Goal: Use online tool/utility: Utilize a website feature to perform a specific function

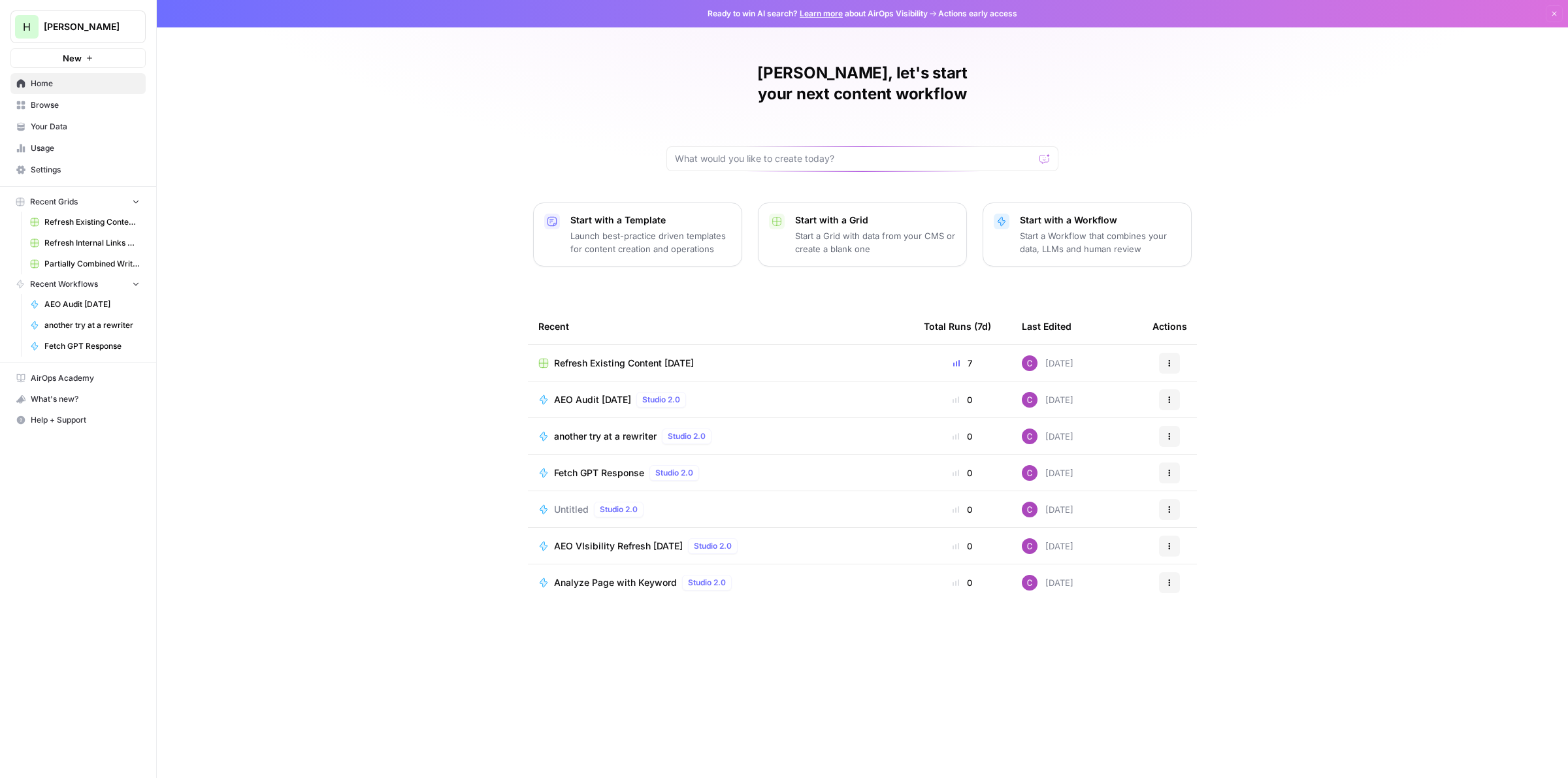
click at [1076, 229] on p "Start a Workflow that combines your data, LLMs and human review" at bounding box center [1100, 242] width 161 height 26
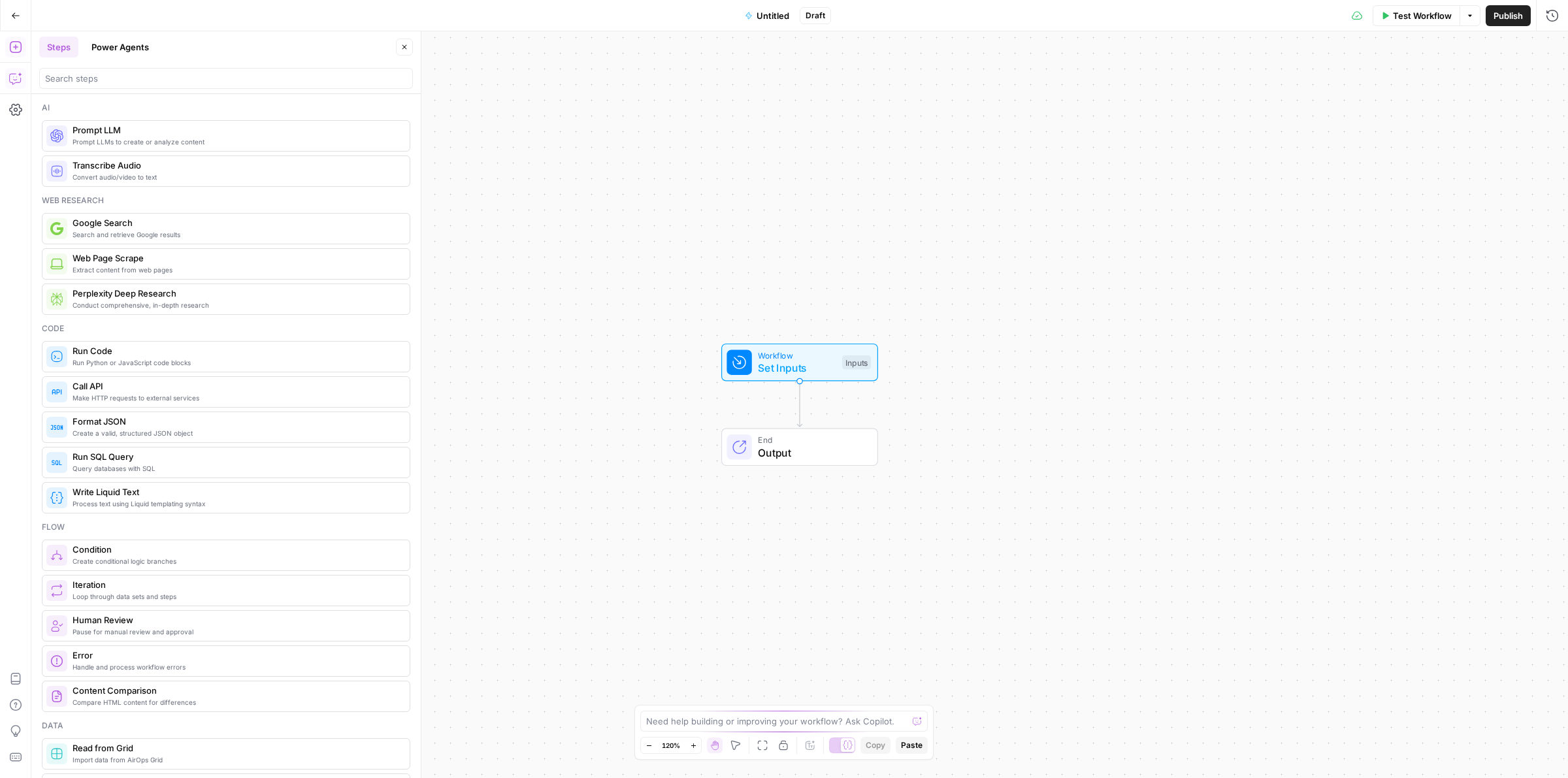
click at [18, 71] on icon "button" at bounding box center [15, 77] width 13 height 13
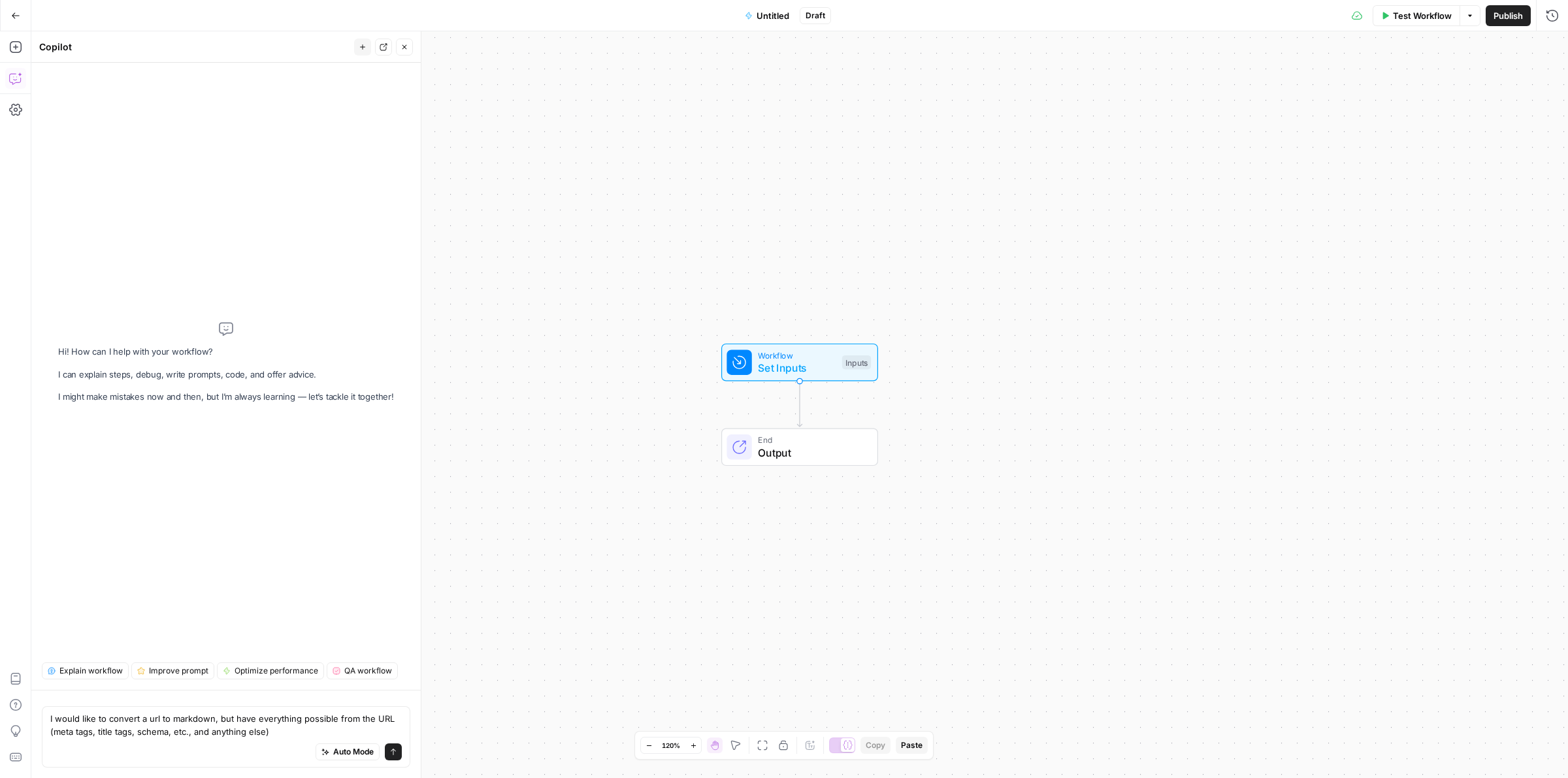
type textarea "I would like to convert a url to markdown, but have everything possible from th…"
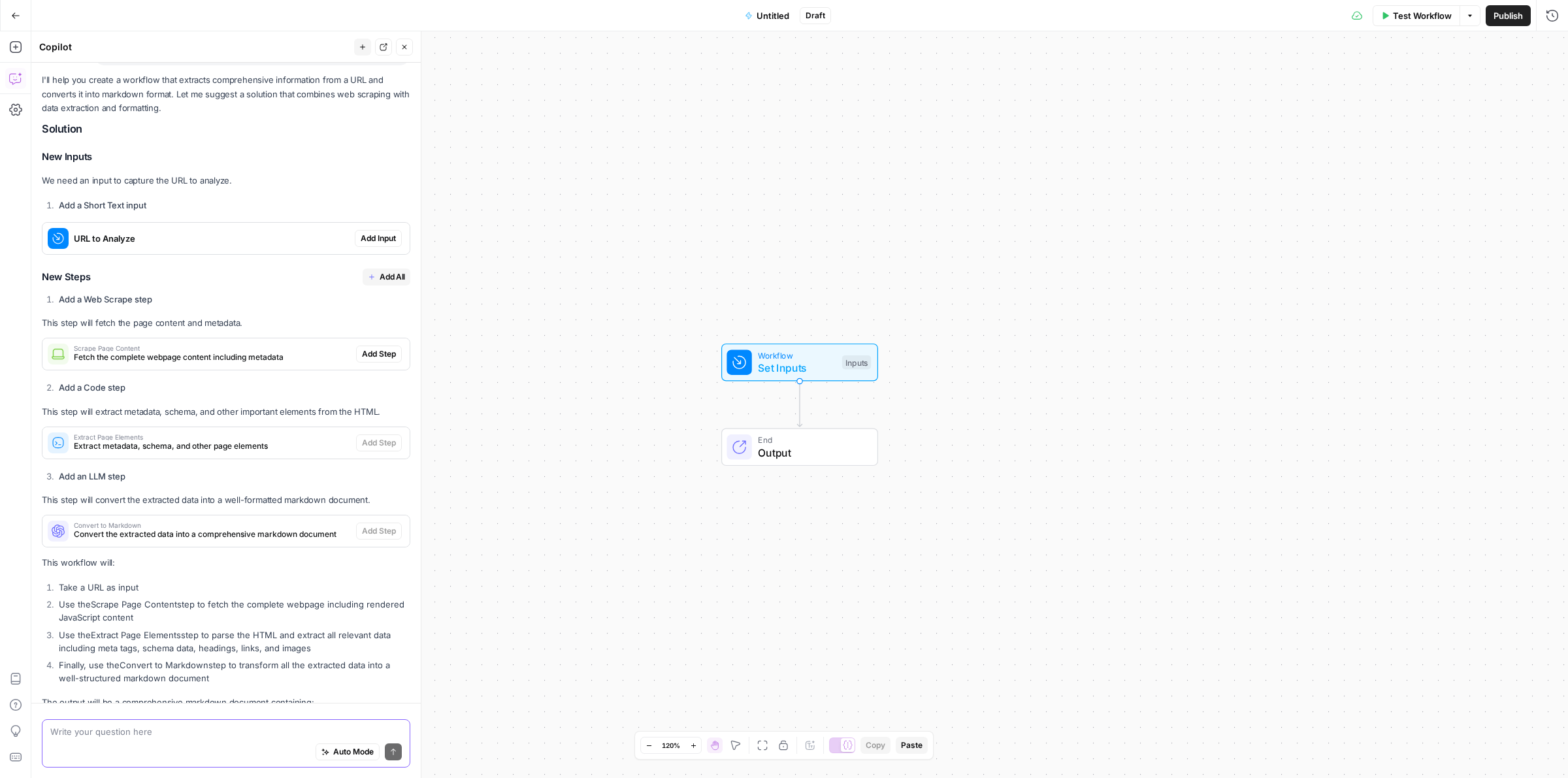
scroll to position [89, 0]
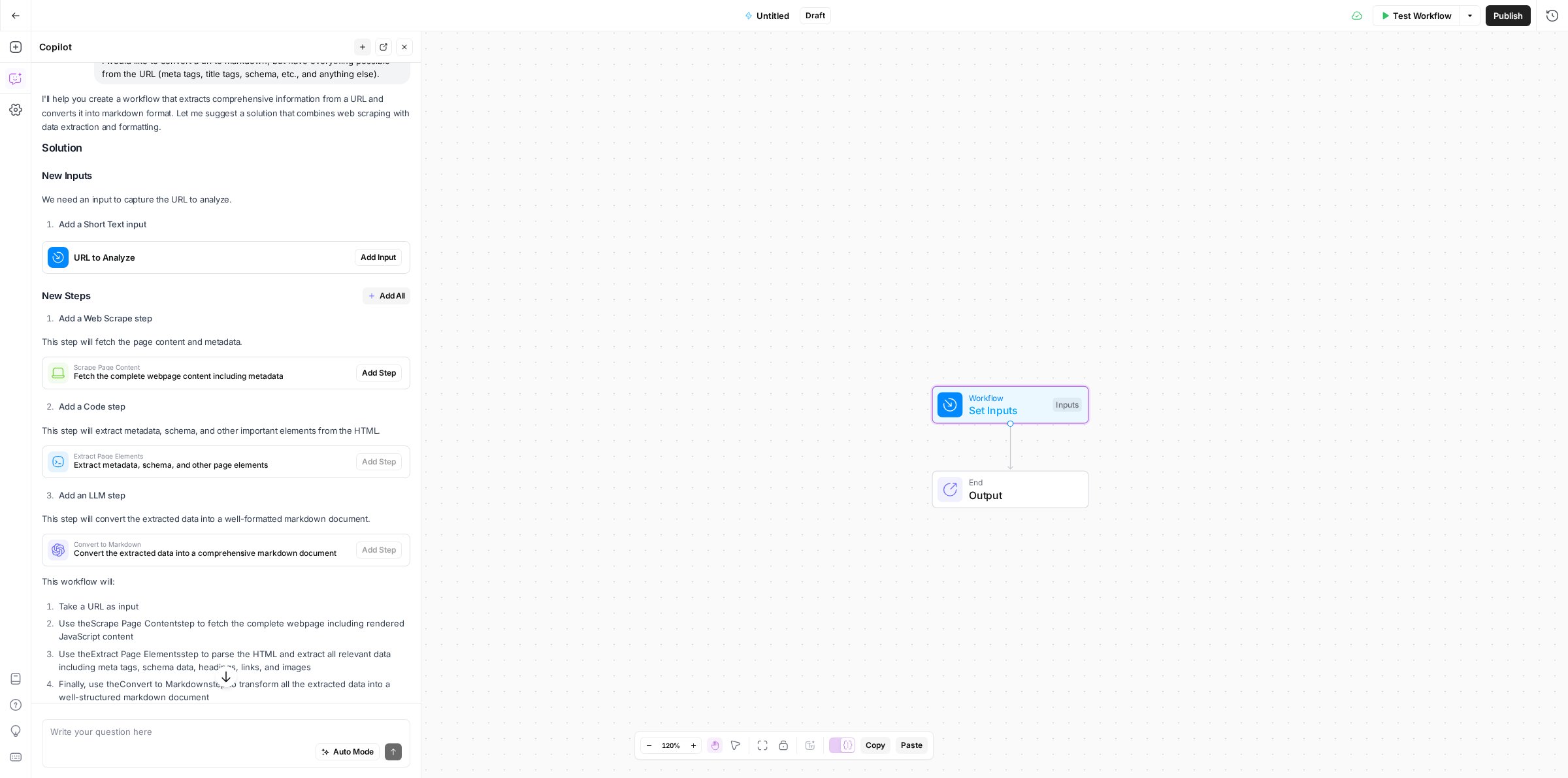
click at [360, 254] on span "Add Input" at bounding box center [378, 257] width 35 height 12
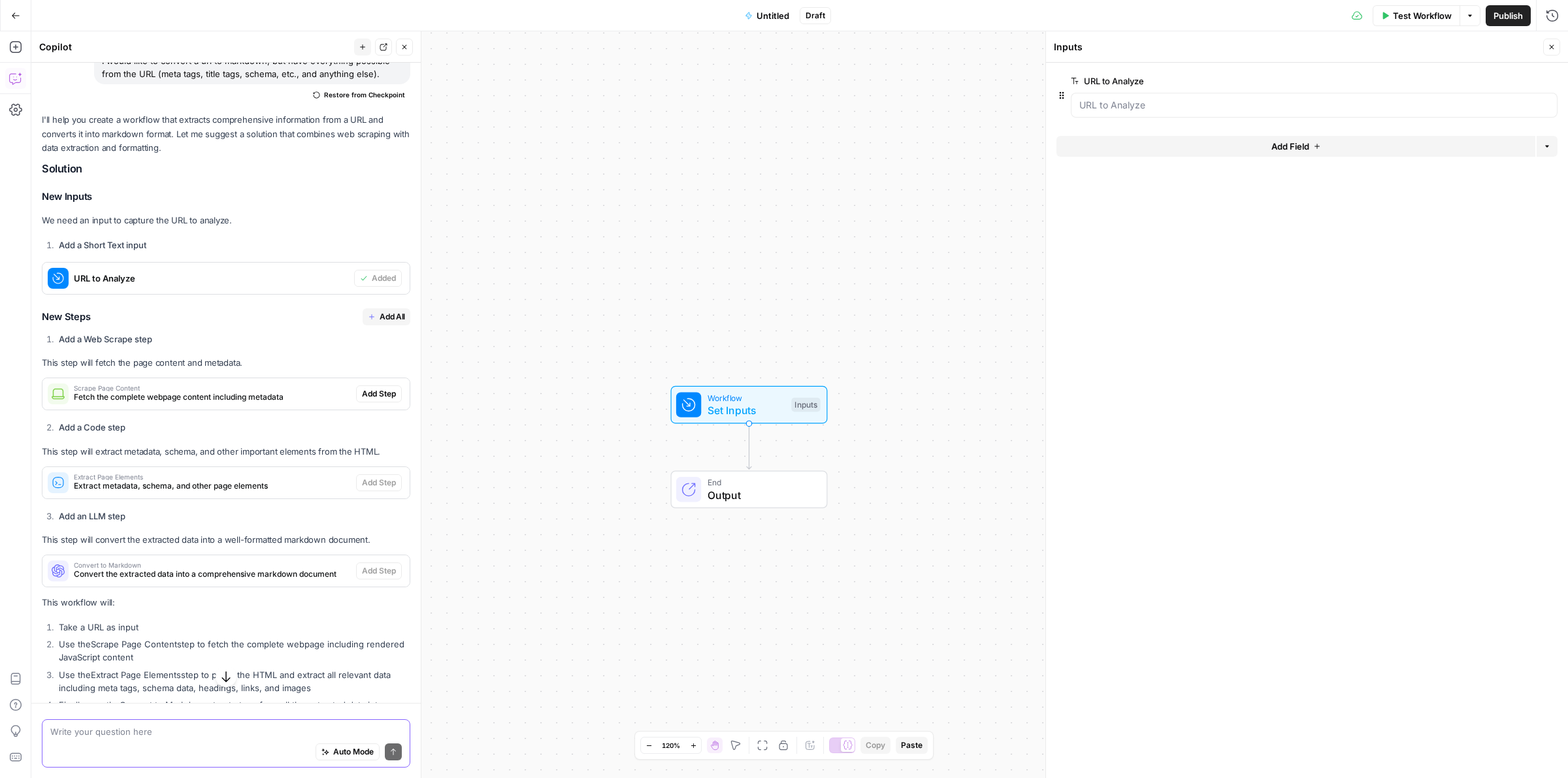
click at [333, 749] on span "Auto Mode" at bounding box center [352, 752] width 40 height 12
click at [327, 759] on button "Auto Mode" at bounding box center [346, 751] width 64 height 17
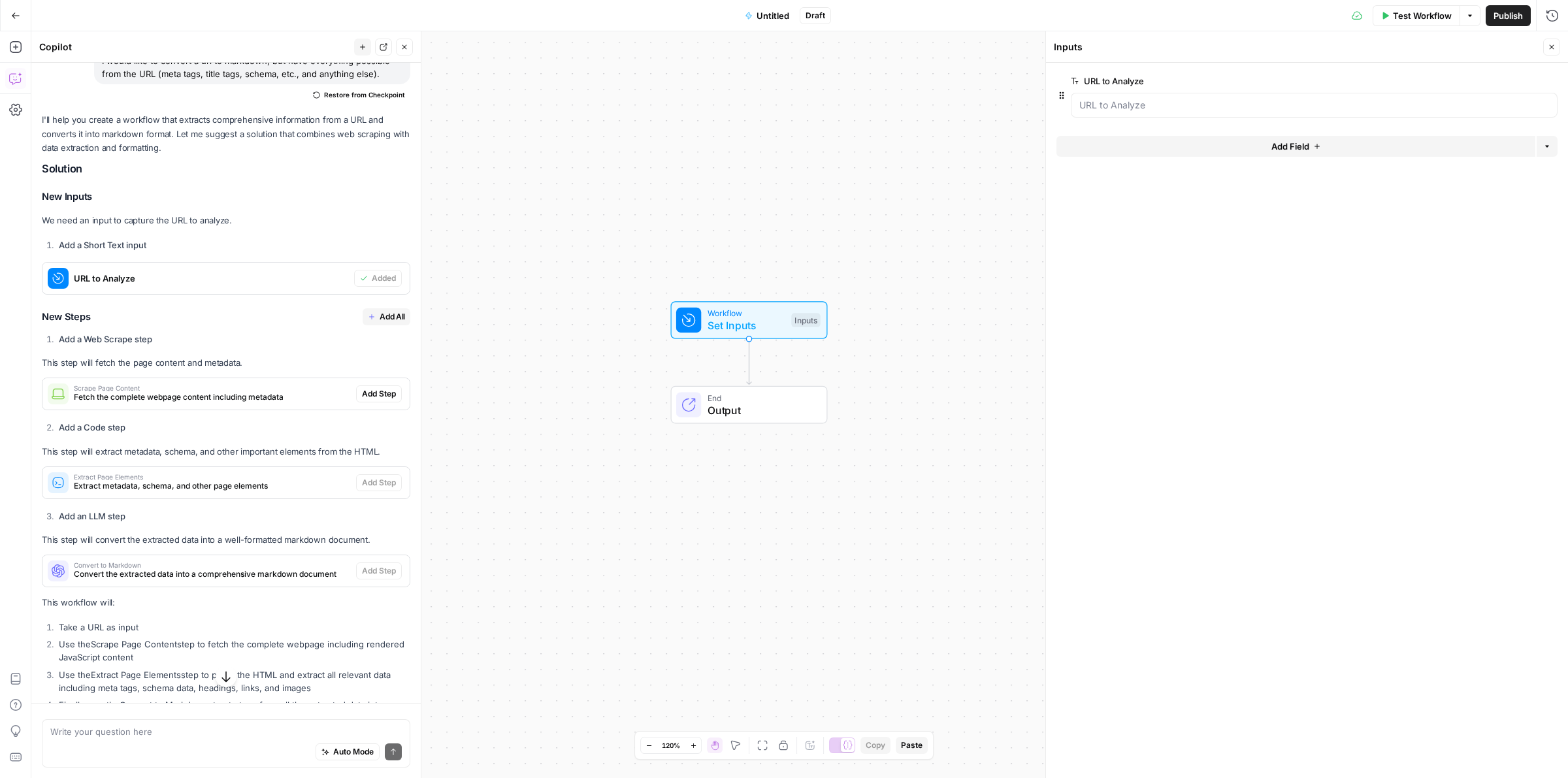
click at [380, 318] on span "Add All" at bounding box center [392, 317] width 25 height 12
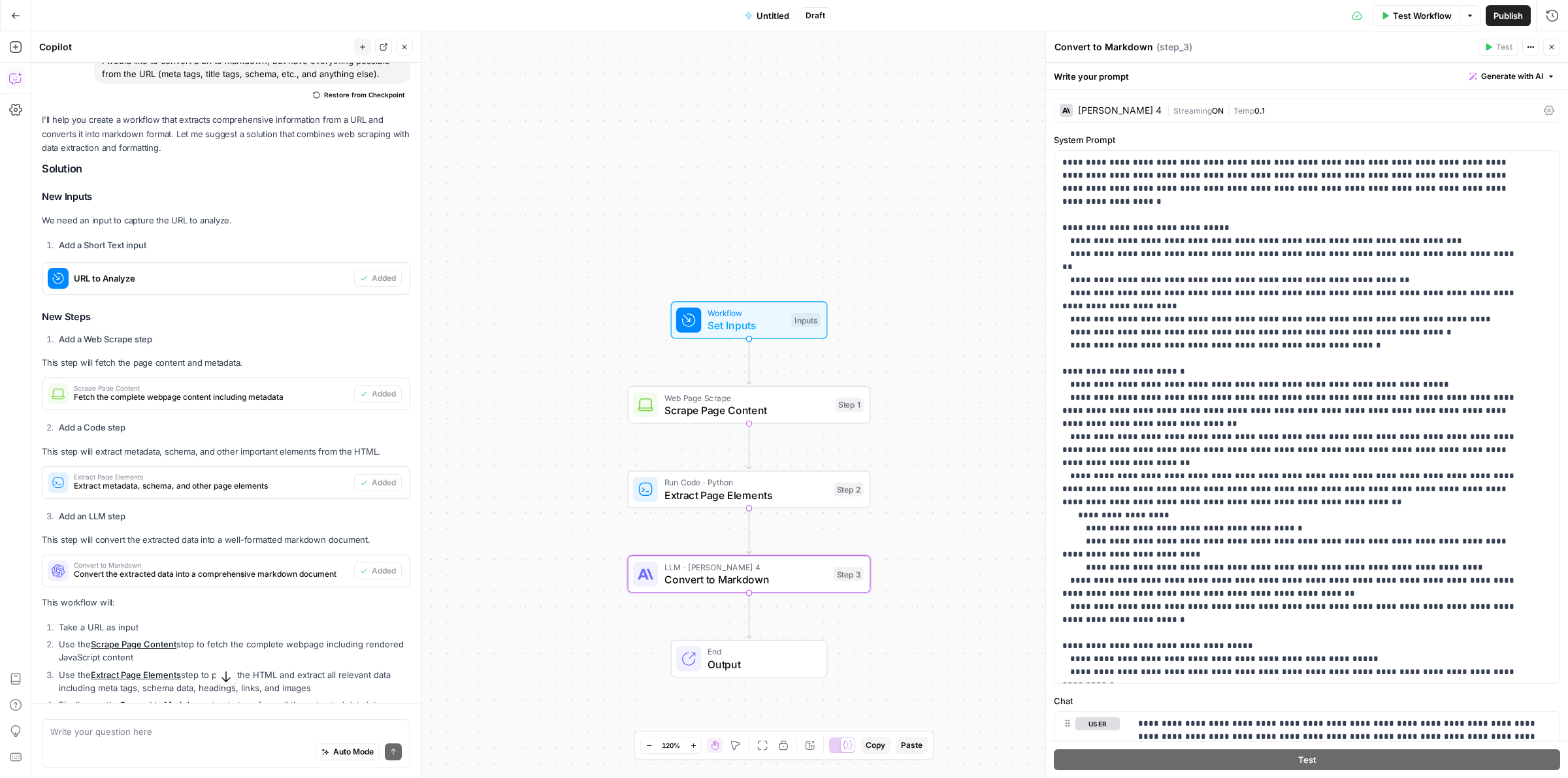
click at [760, 21] on span "Untitled" at bounding box center [772, 15] width 32 height 13
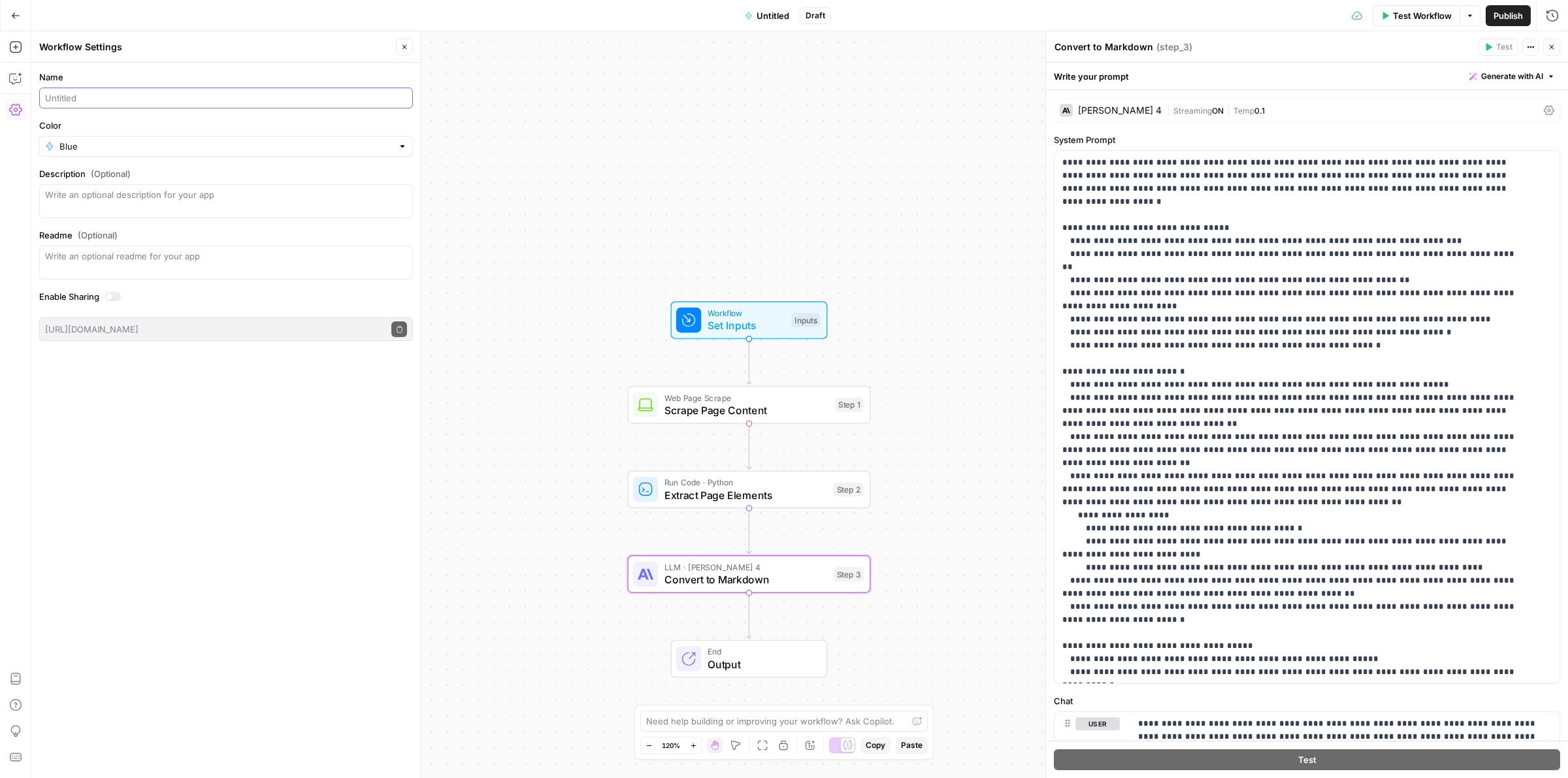
click at [134, 98] on input "Name" at bounding box center [226, 97] width 362 height 13
type input "Convert URL to Markdown"
click at [400, 46] on icon "button" at bounding box center [404, 47] width 8 height 8
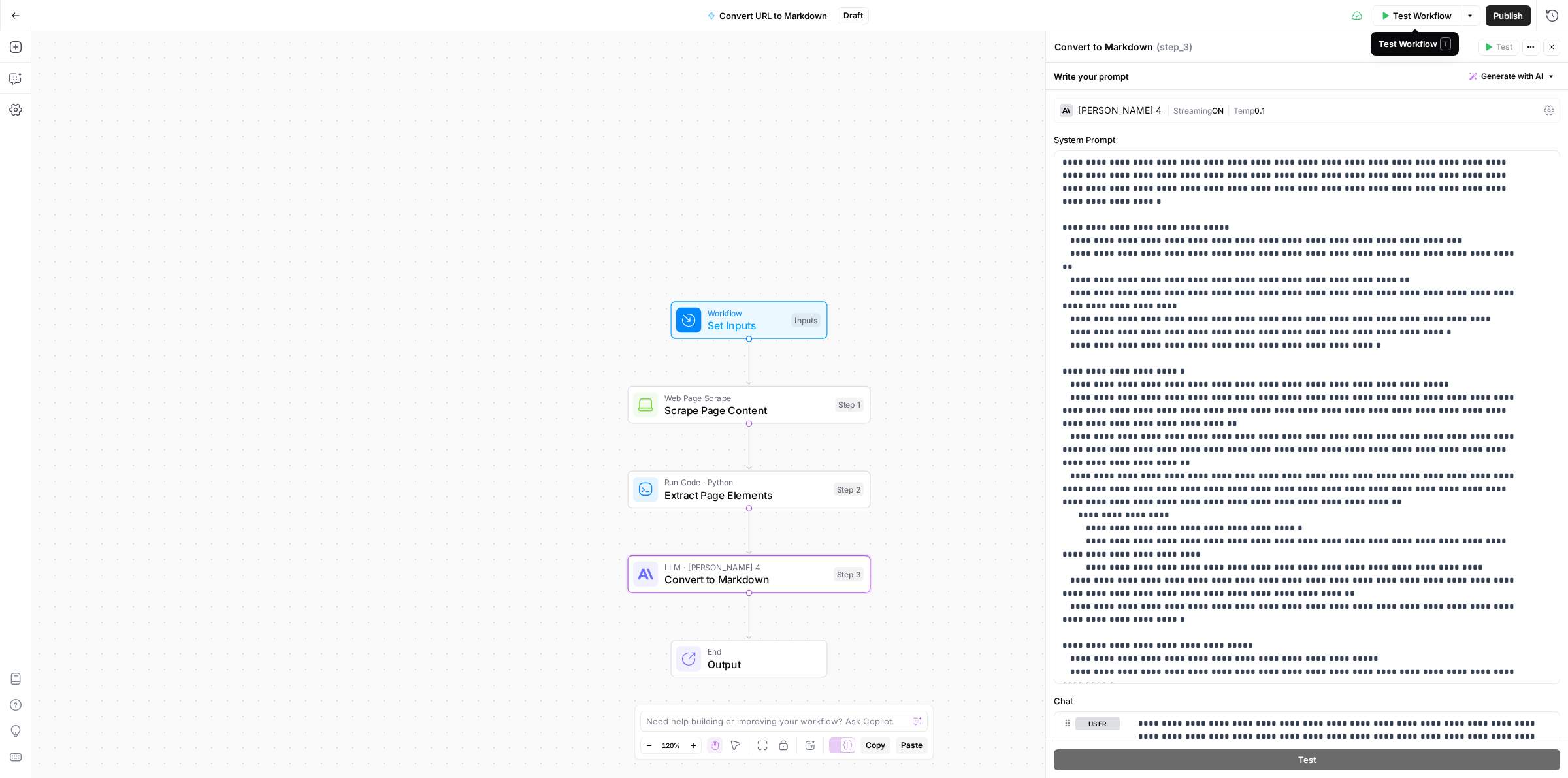
click at [1426, 10] on span "Test Workflow" at bounding box center [1422, 15] width 59 height 13
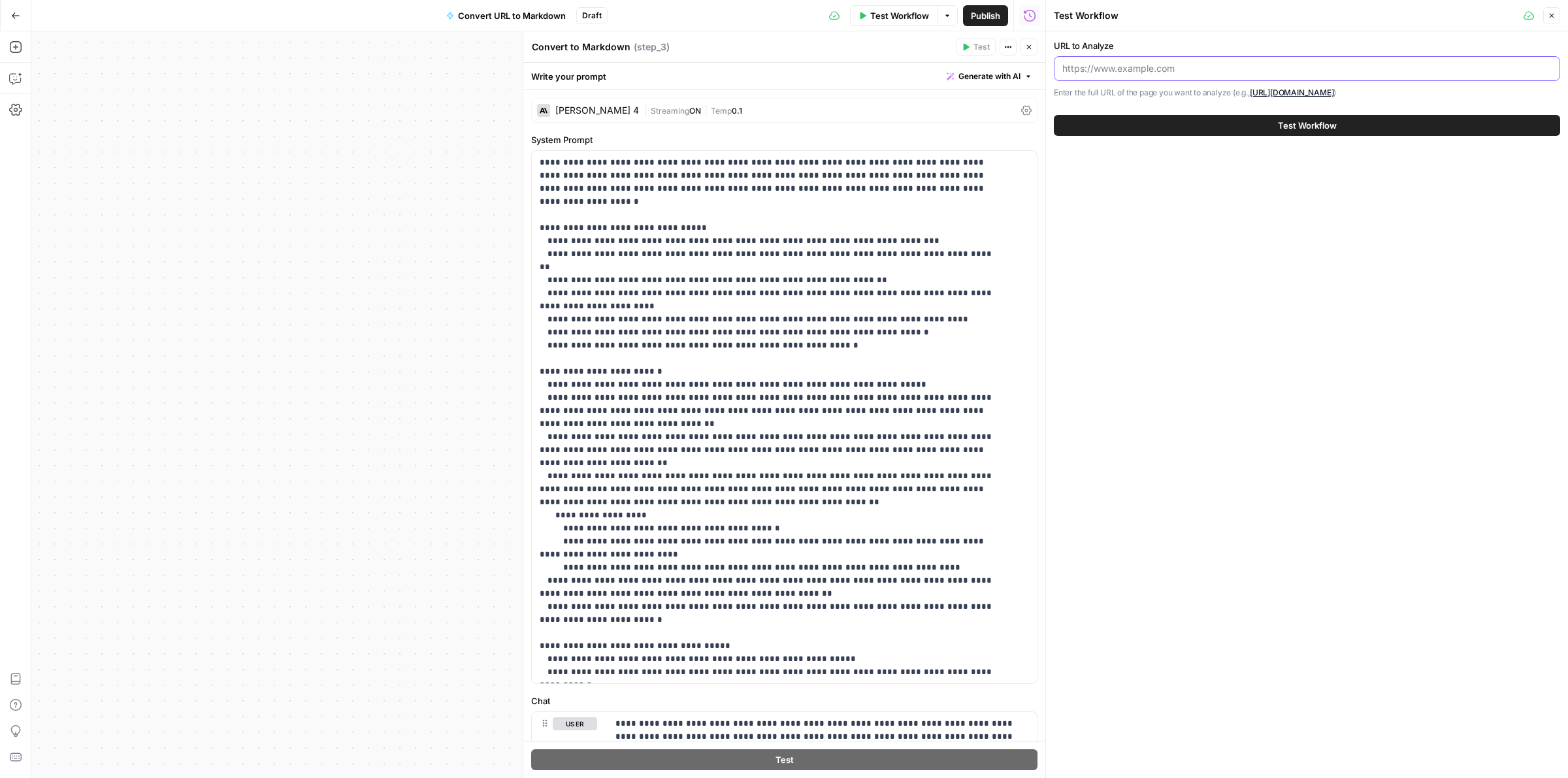
click at [1183, 64] on input "URL to Analyze" at bounding box center [1307, 68] width 489 height 13
paste input "[URL][DOMAIN_NAME]"
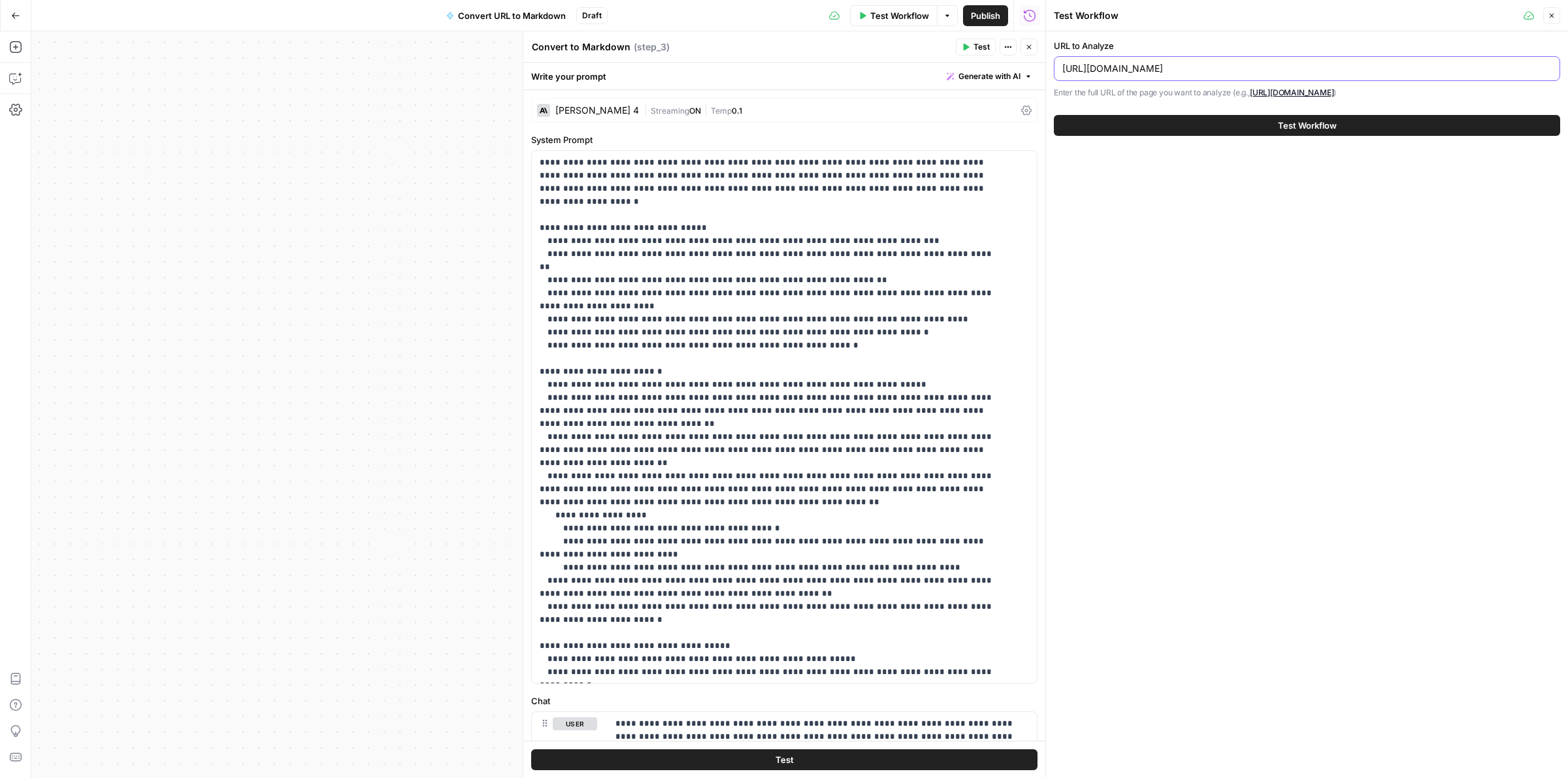
type input "[URL][DOMAIN_NAME]"
click at [1252, 122] on button "Test Workflow" at bounding box center [1306, 124] width 506 height 21
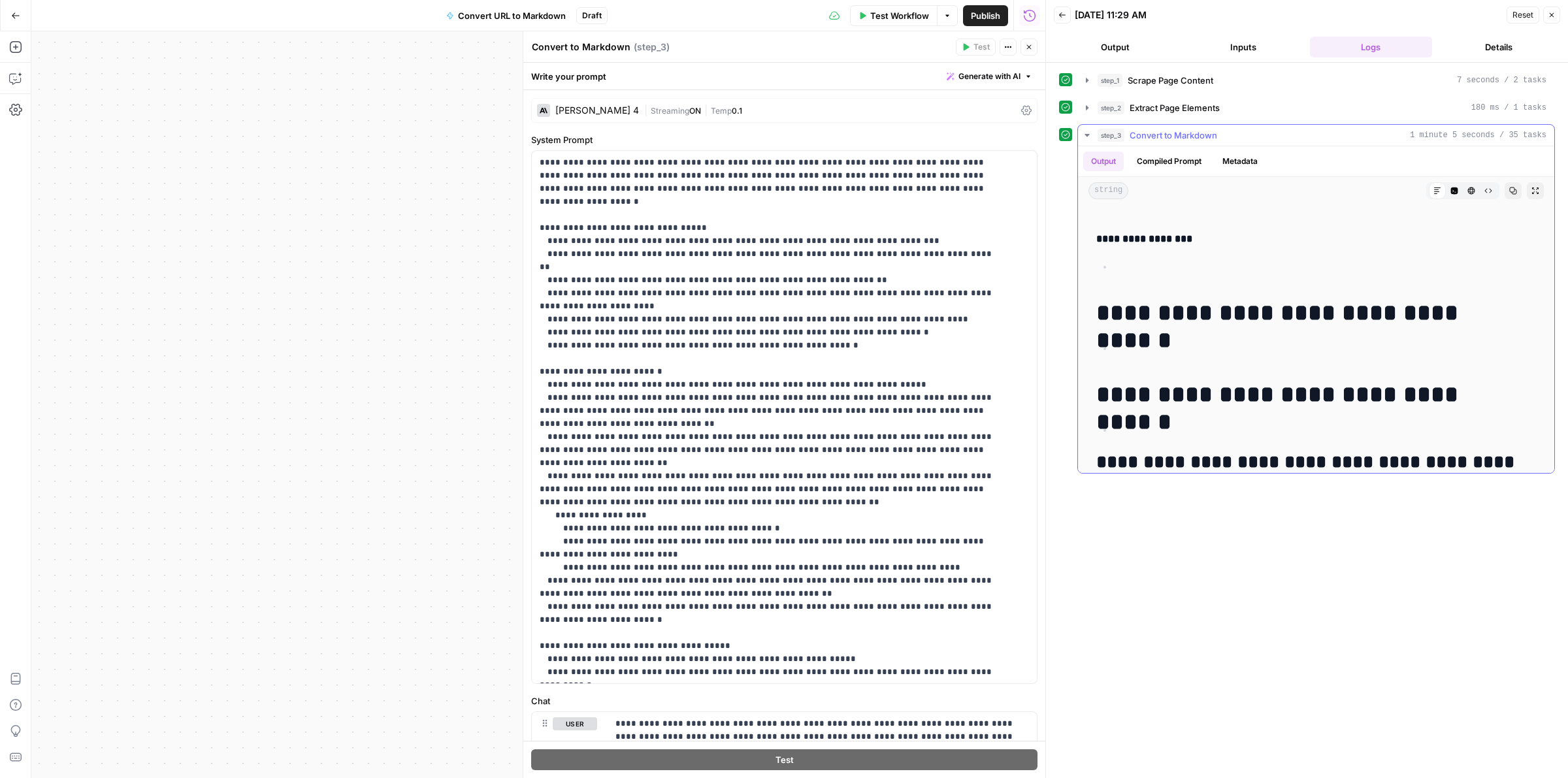
scroll to position [761, 0]
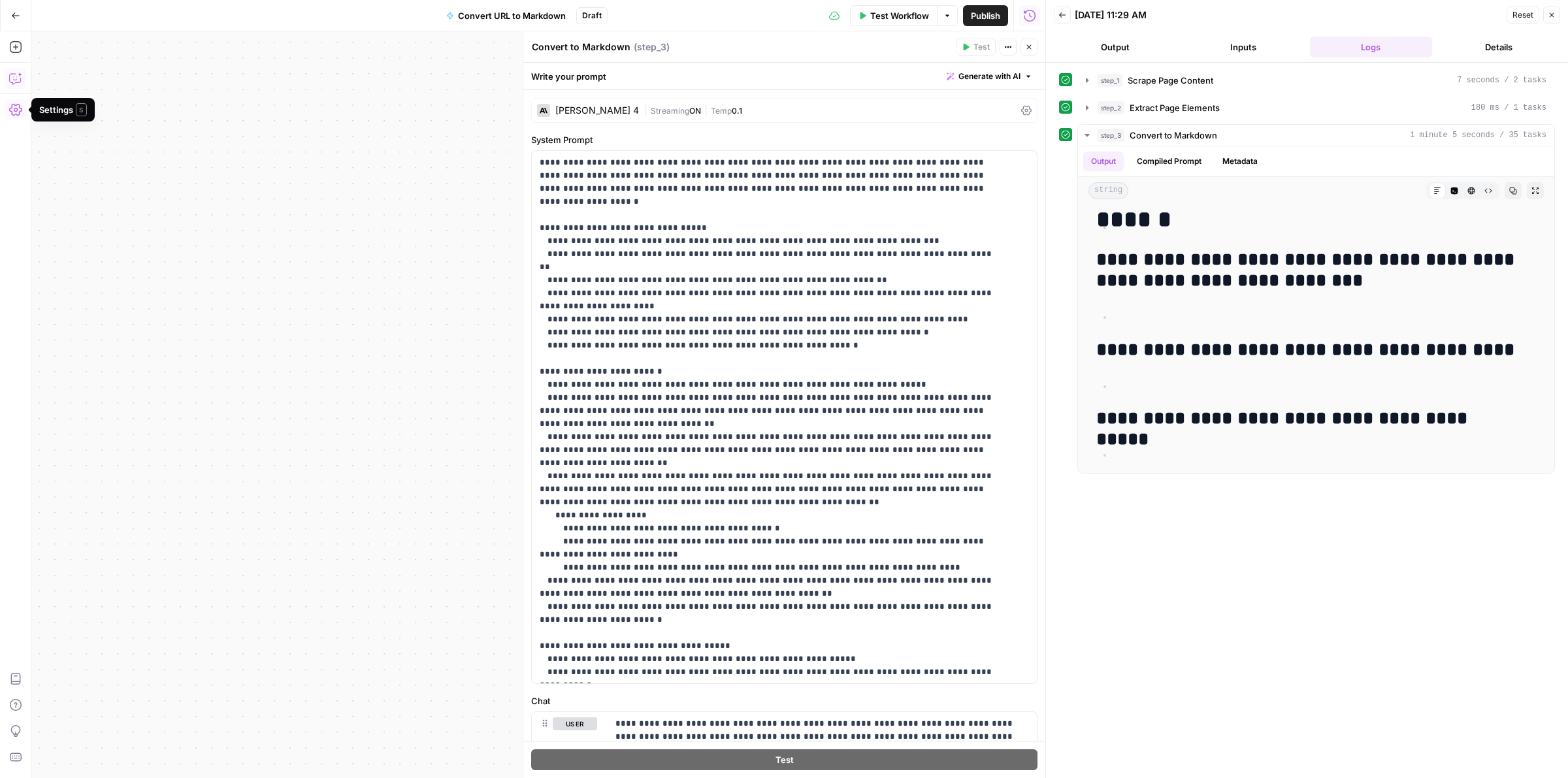
click at [15, 75] on icon "button" at bounding box center [15, 77] width 13 height 13
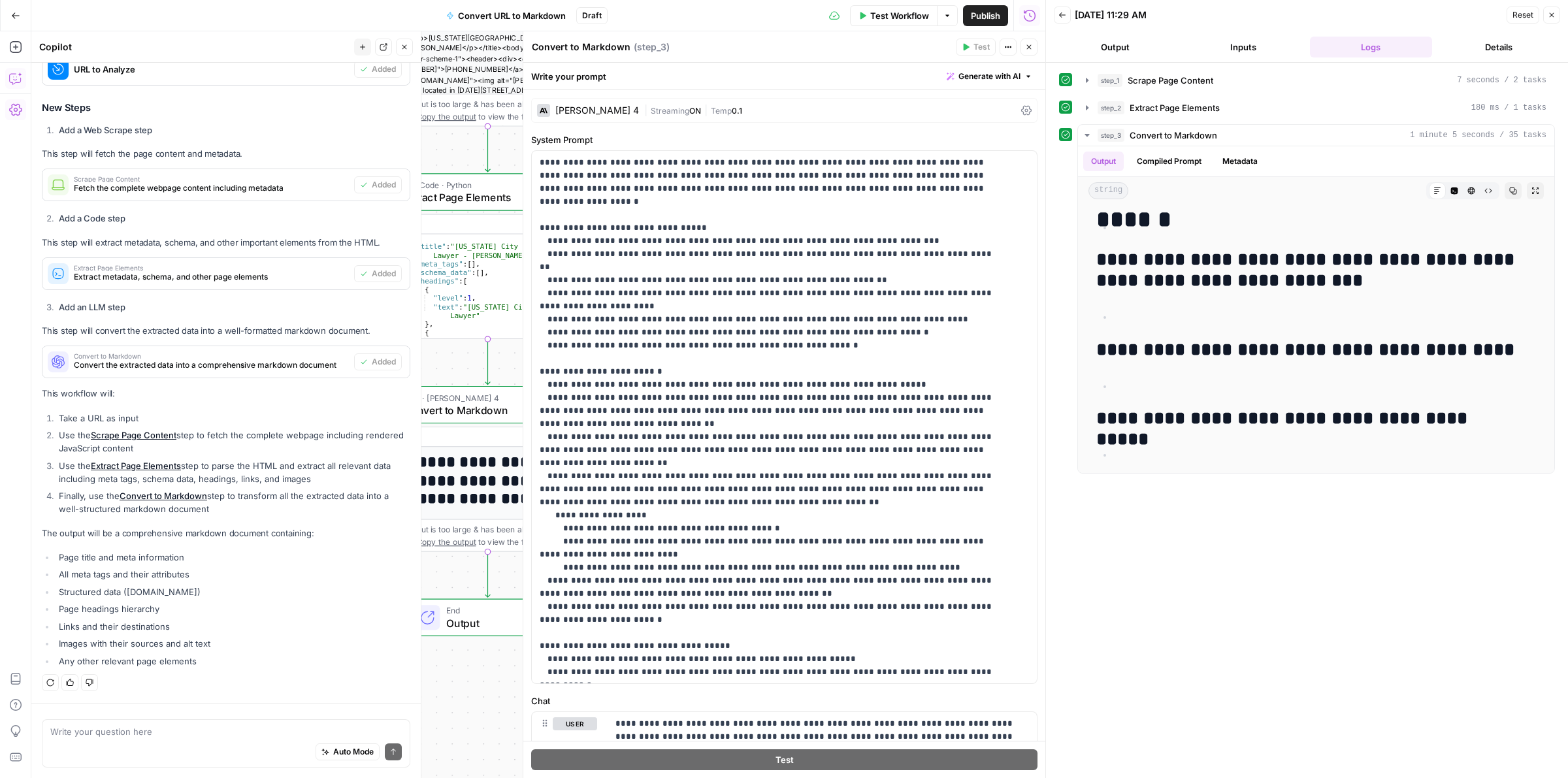
click at [158, 745] on div "Auto Mode Send" at bounding box center [225, 752] width 351 height 28
type textarea "I"
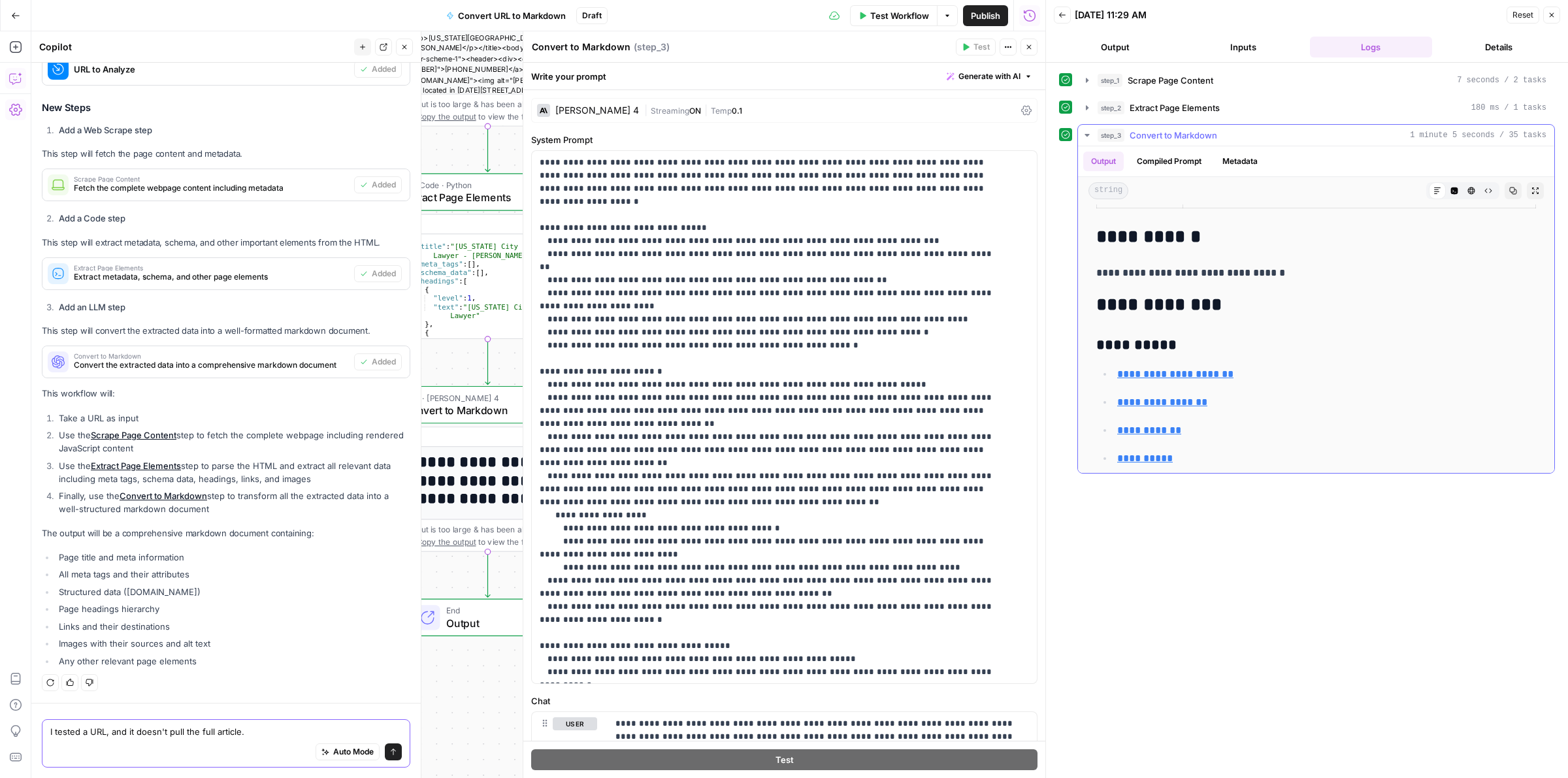
scroll to position [190, 0]
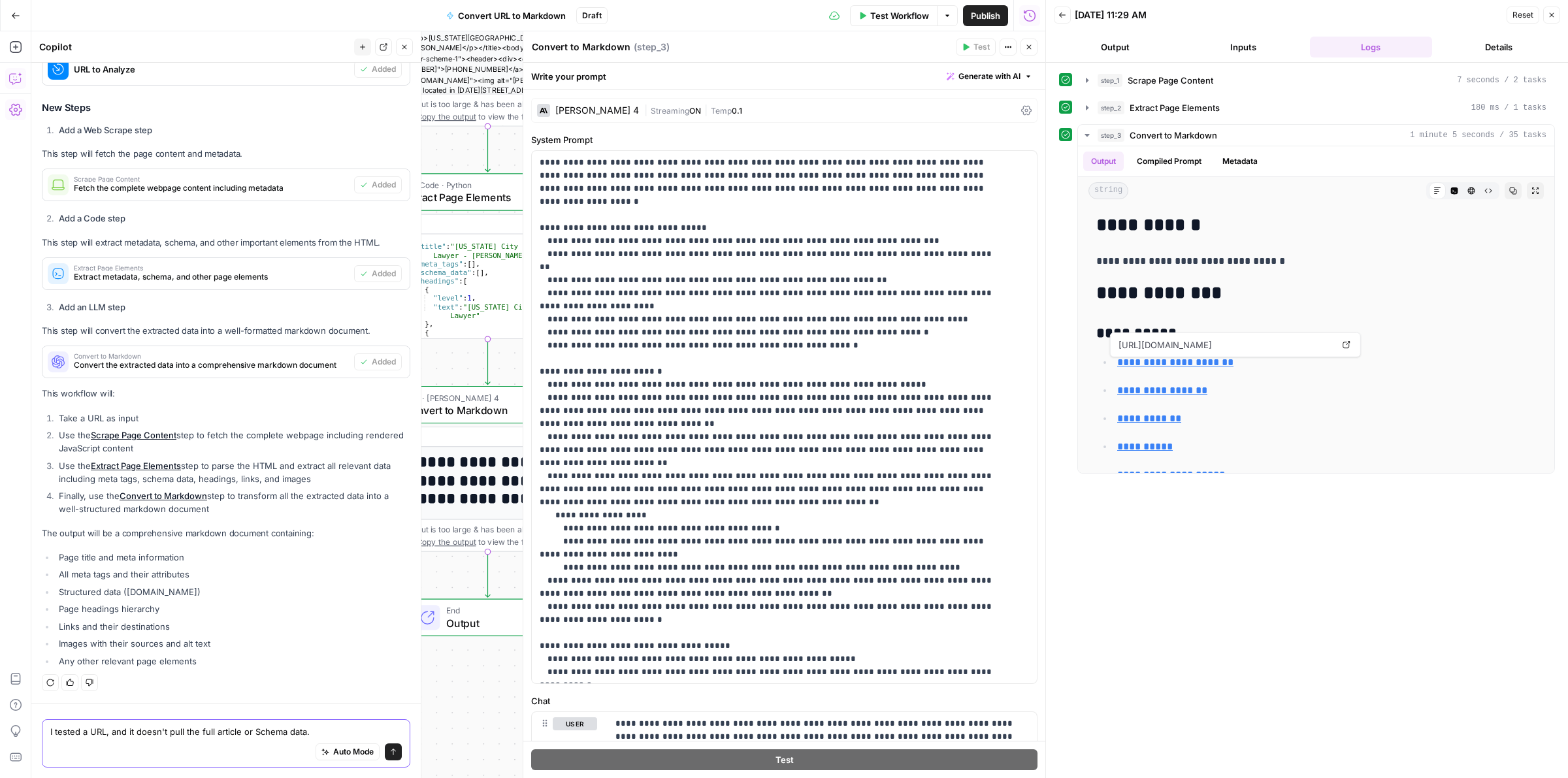
type textarea "I tested a URL, and it doesn't pull the full article or Schema data."
click at [333, 750] on span "Auto Mode" at bounding box center [352, 752] width 40 height 12
click at [390, 748] on icon "submit" at bounding box center [393, 752] width 8 height 8
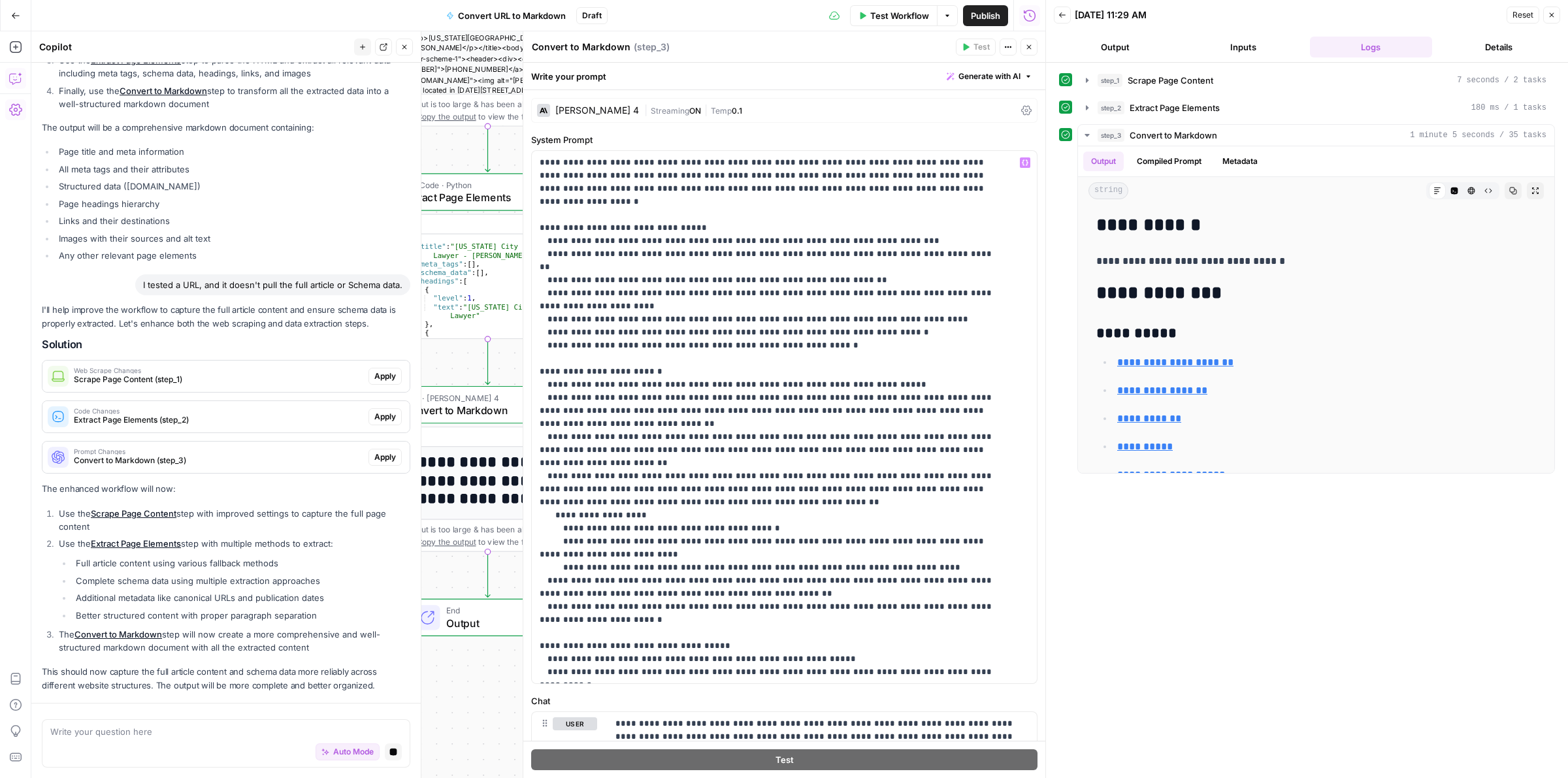
scroll to position [726, 0]
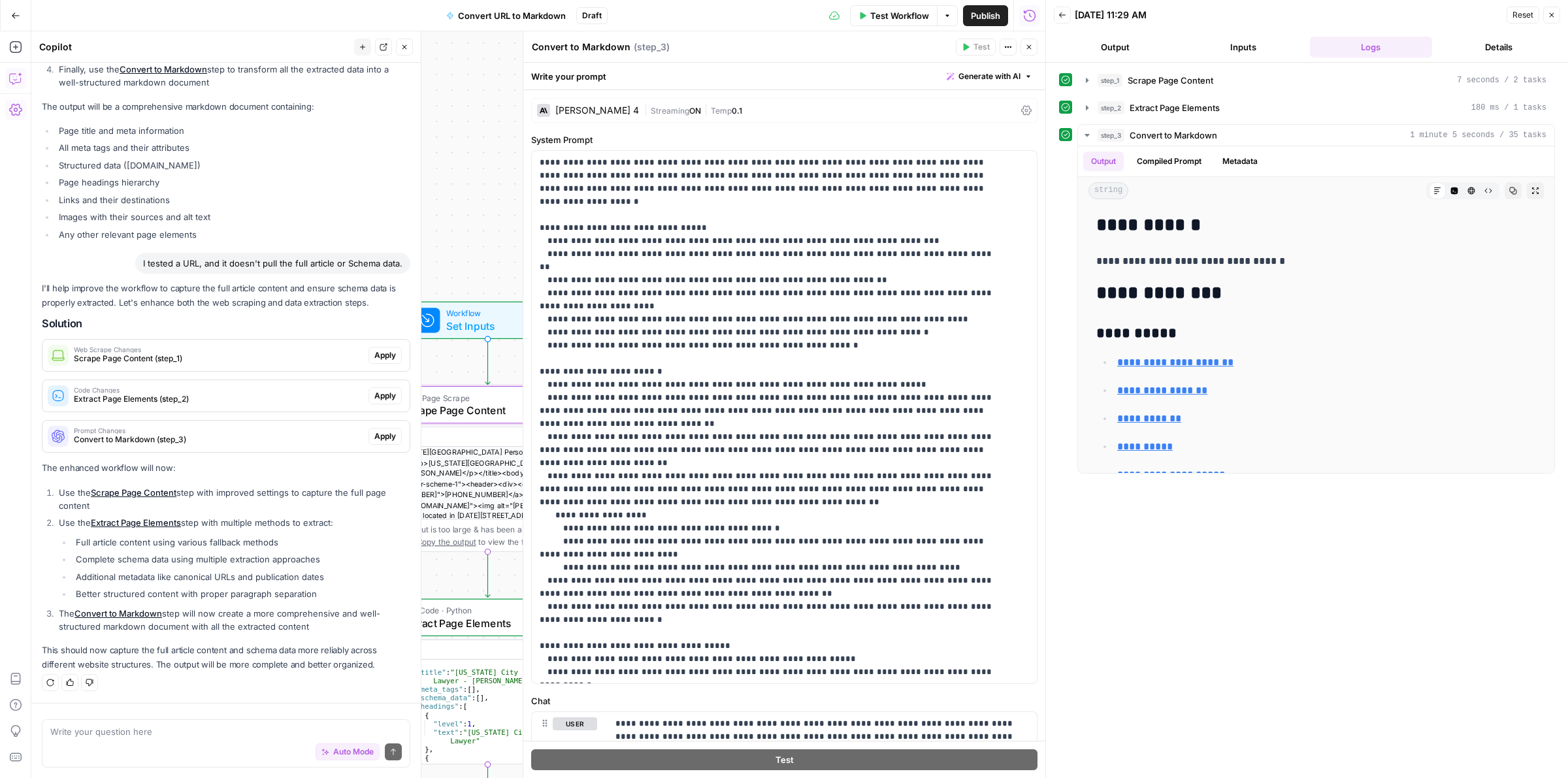
click at [374, 354] on span "Apply" at bounding box center [385, 355] width 22 height 12
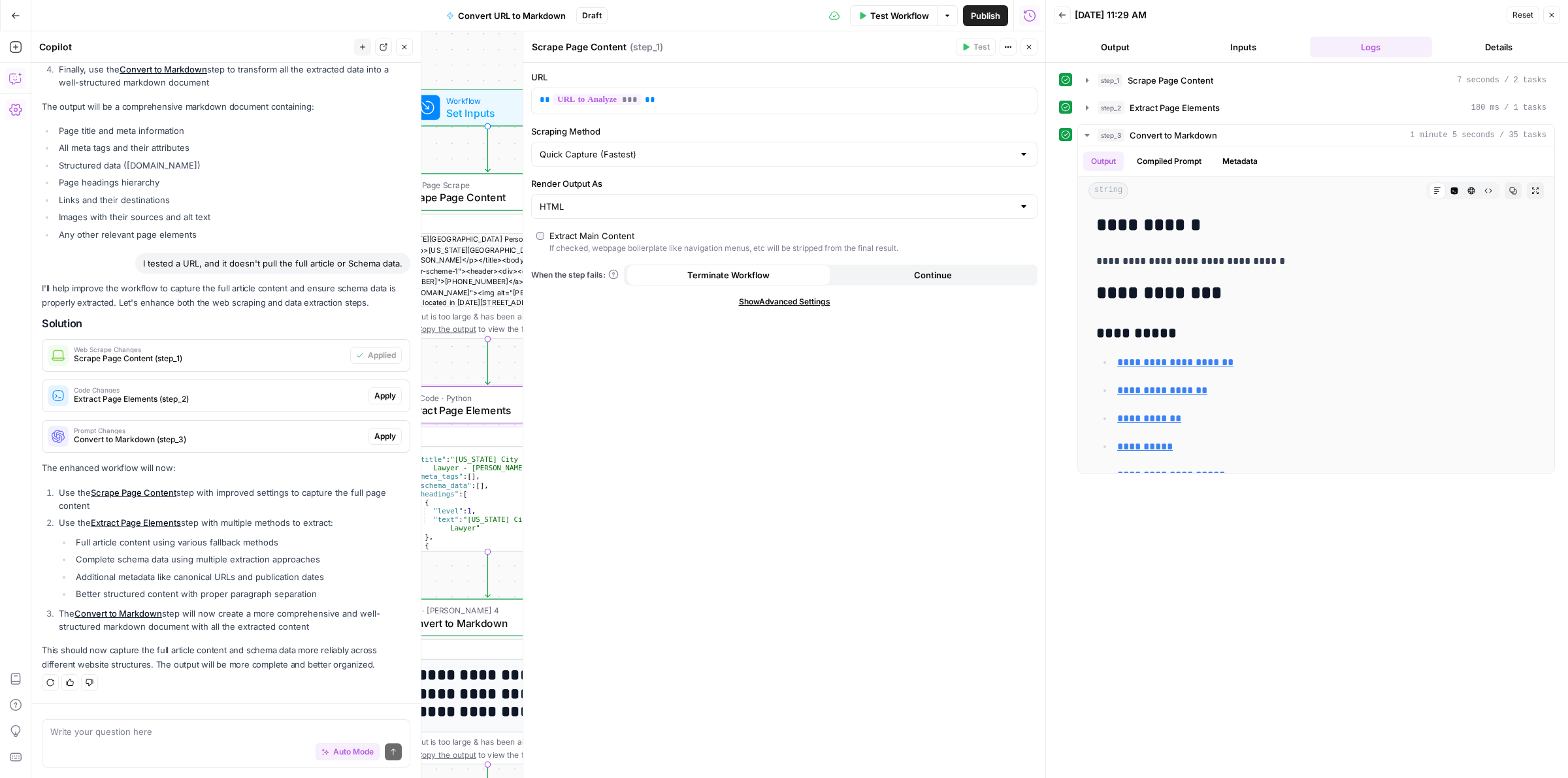
click at [374, 395] on span "Apply" at bounding box center [385, 395] width 22 height 12
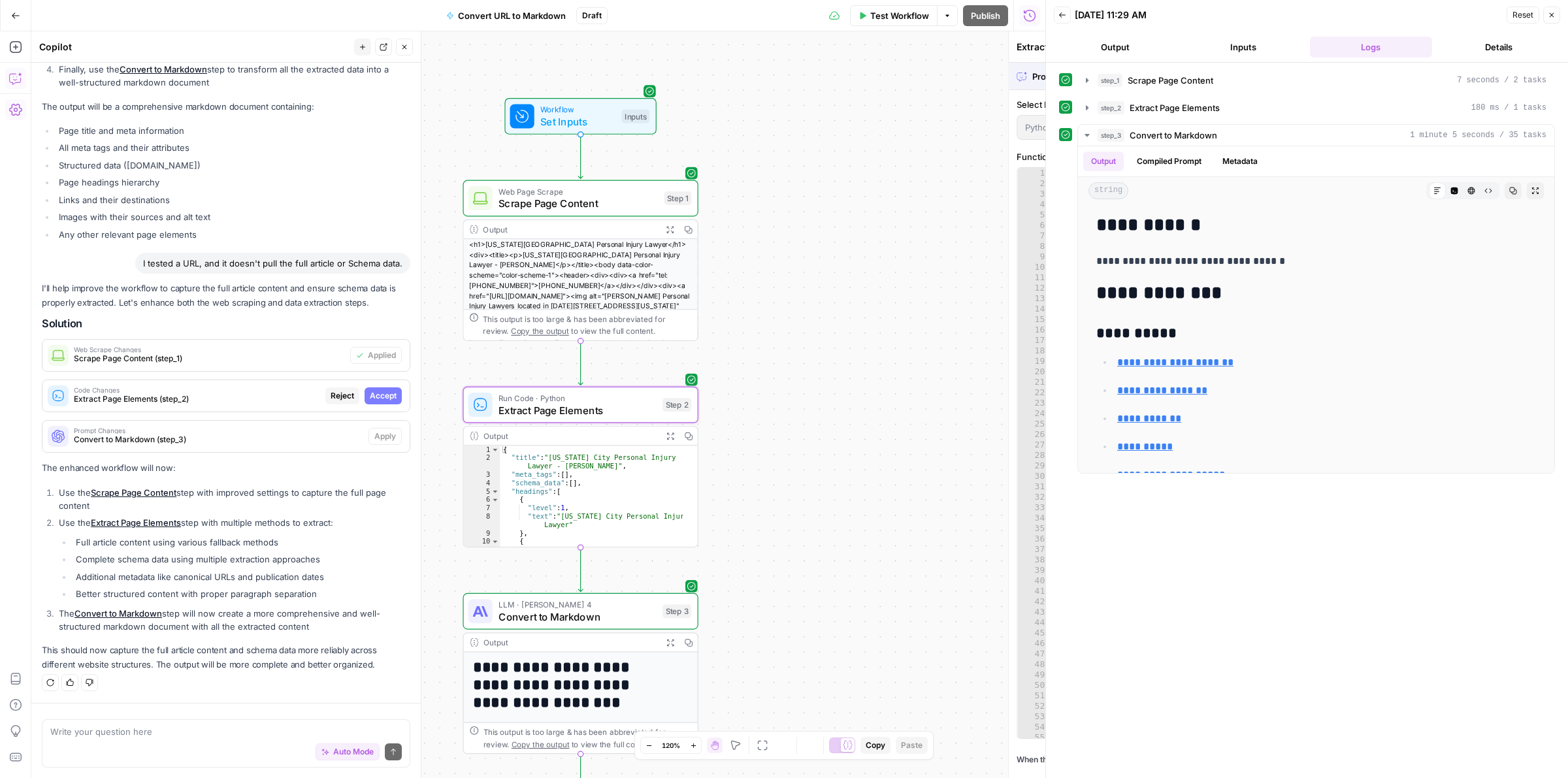
scroll to position [706, 0]
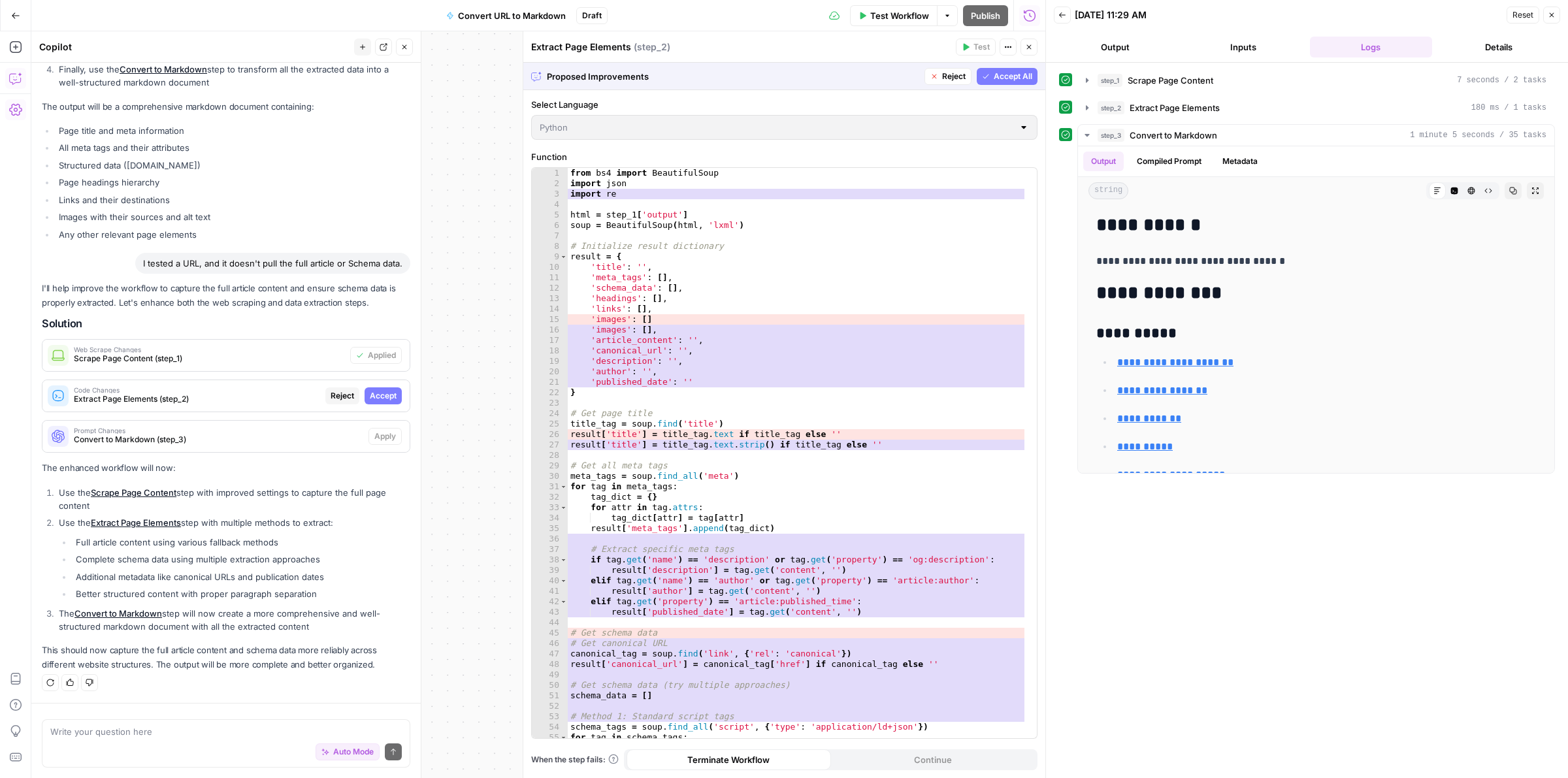
click at [370, 395] on span "Accept" at bounding box center [383, 395] width 26 height 12
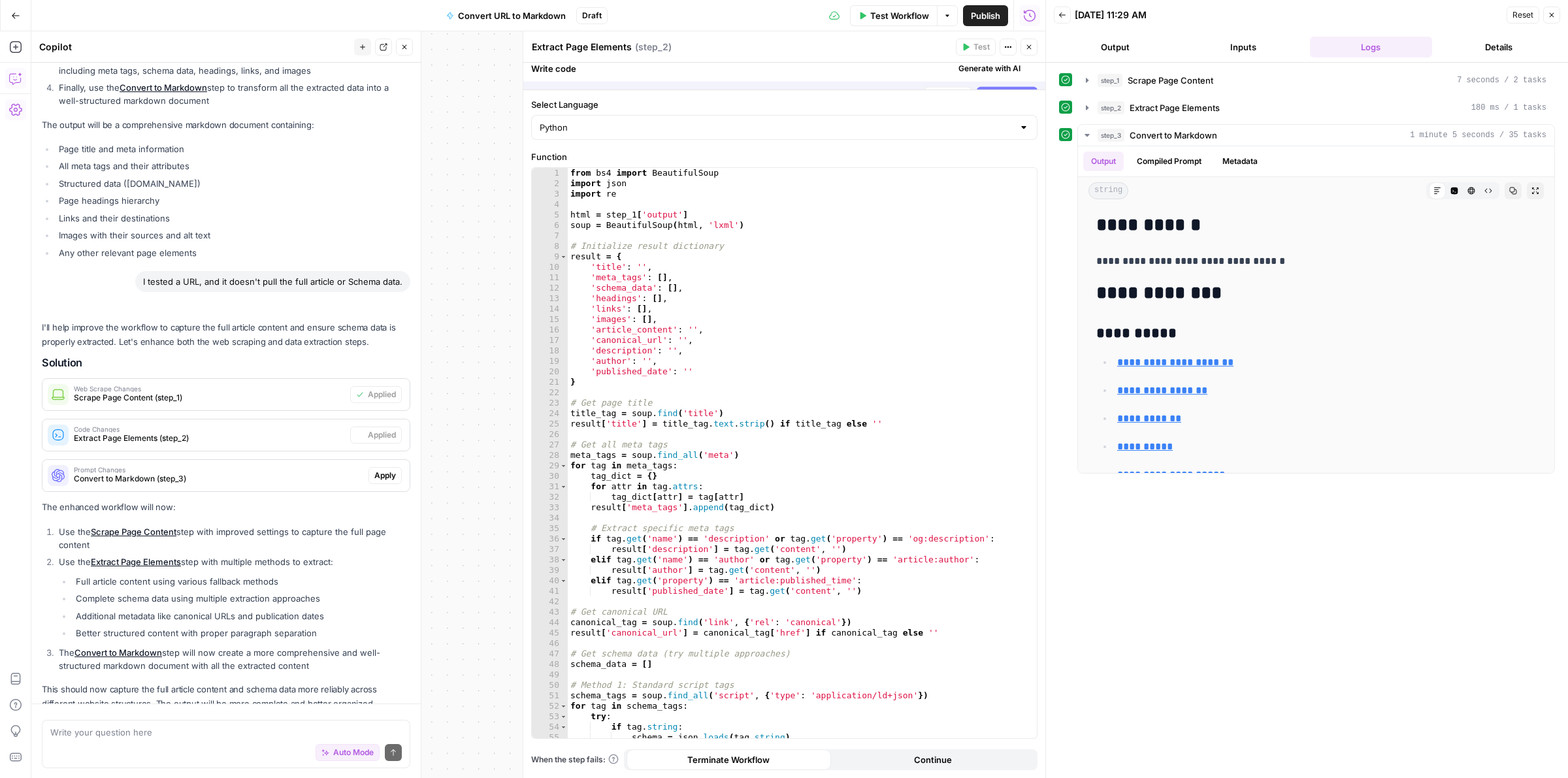
scroll to position [0, 0]
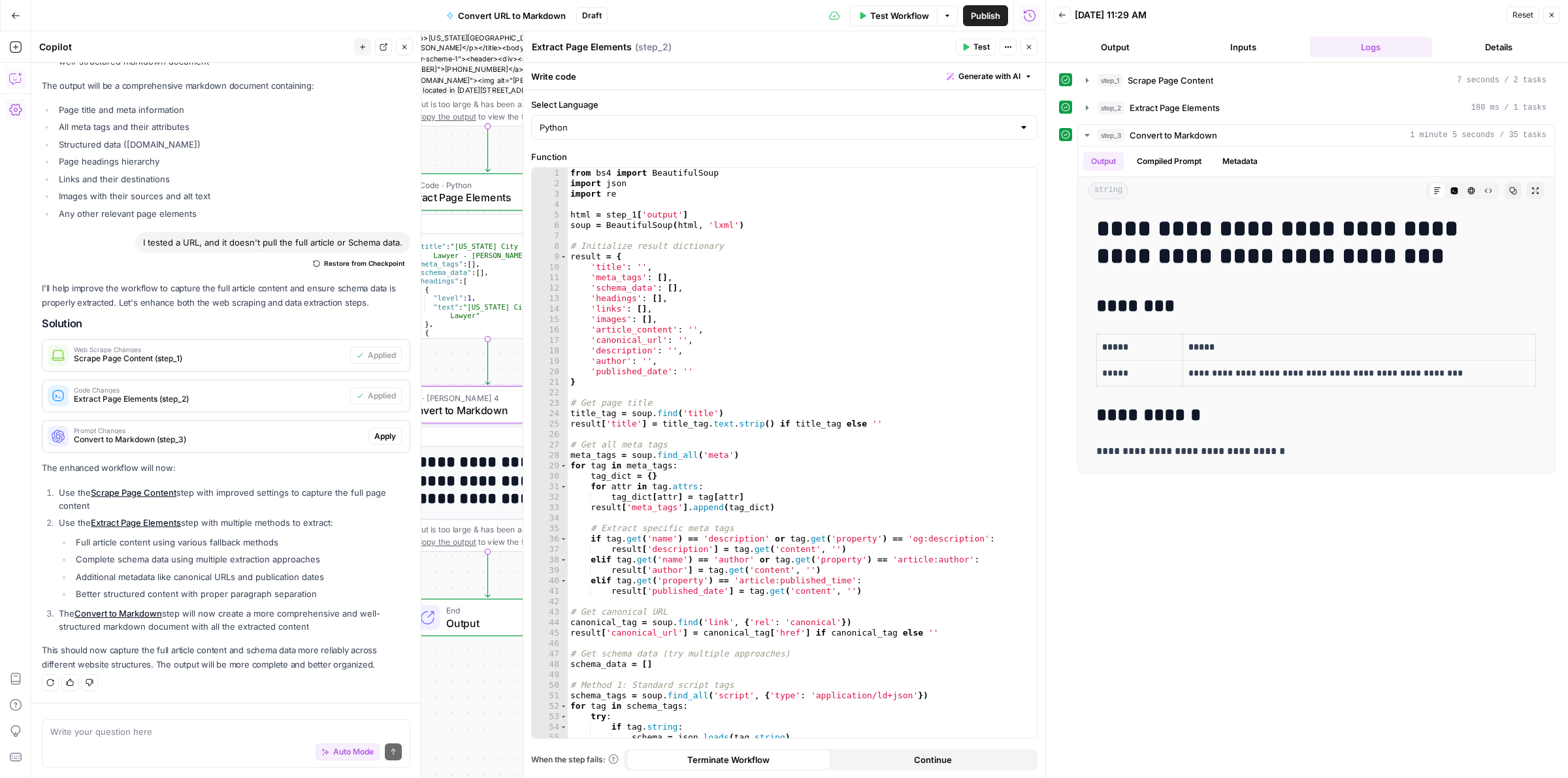
click at [368, 442] on button "Apply" at bounding box center [385, 435] width 33 height 17
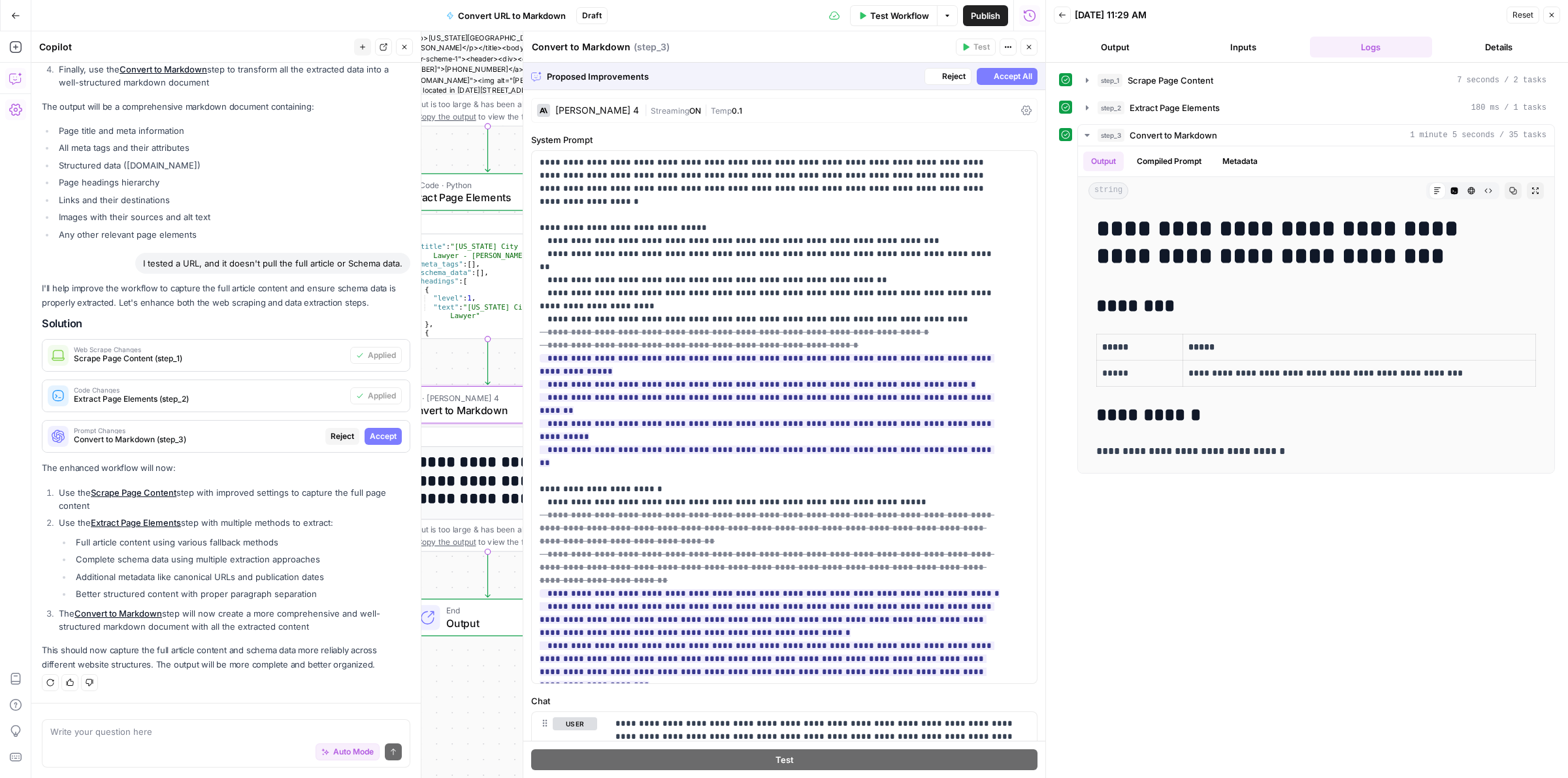
scroll to position [706, 0]
click at [374, 435] on span "Accept" at bounding box center [383, 436] width 26 height 12
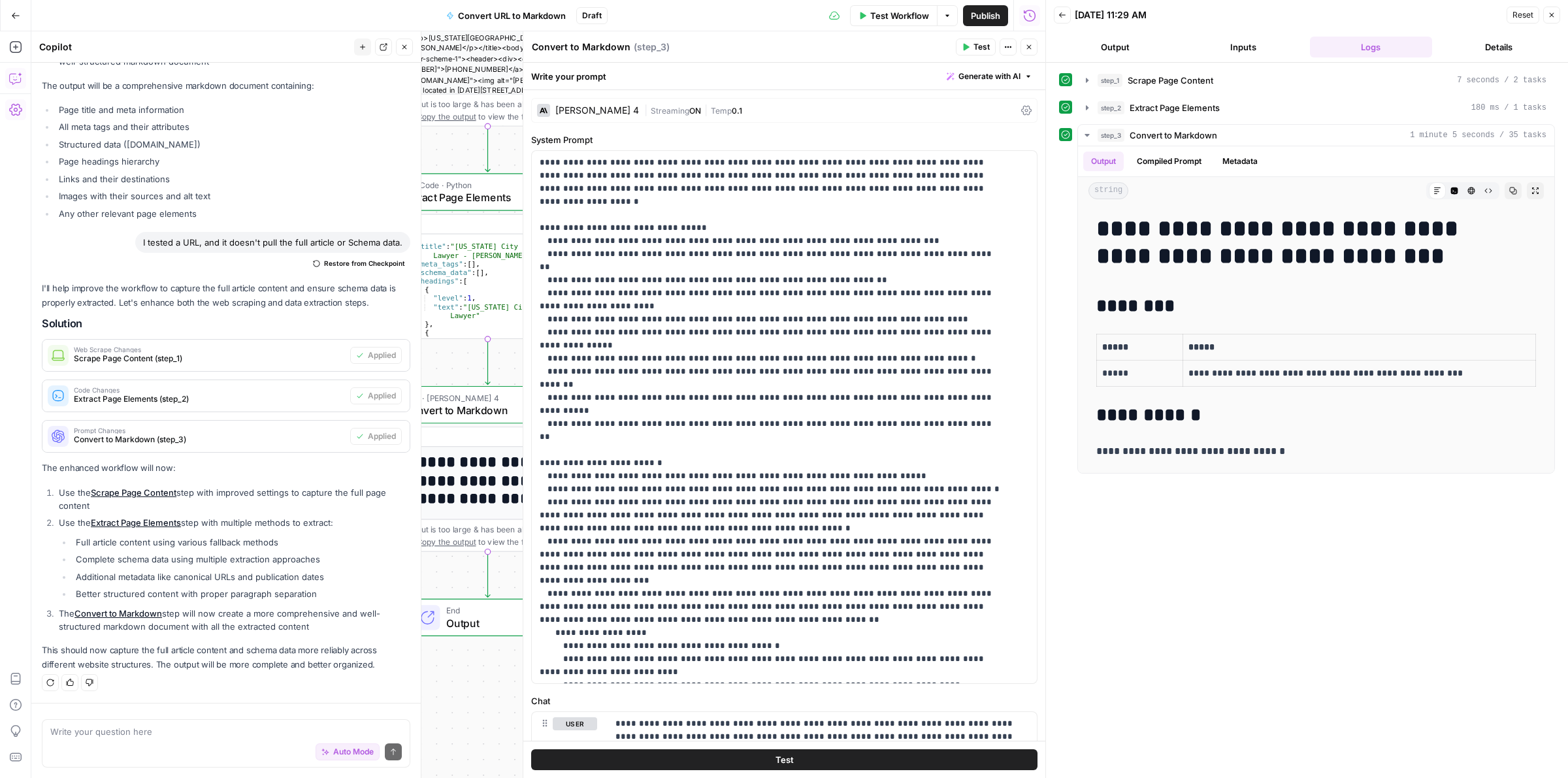
scroll to position [747, 0]
click at [1030, 40] on button "Close" at bounding box center [1028, 46] width 17 height 17
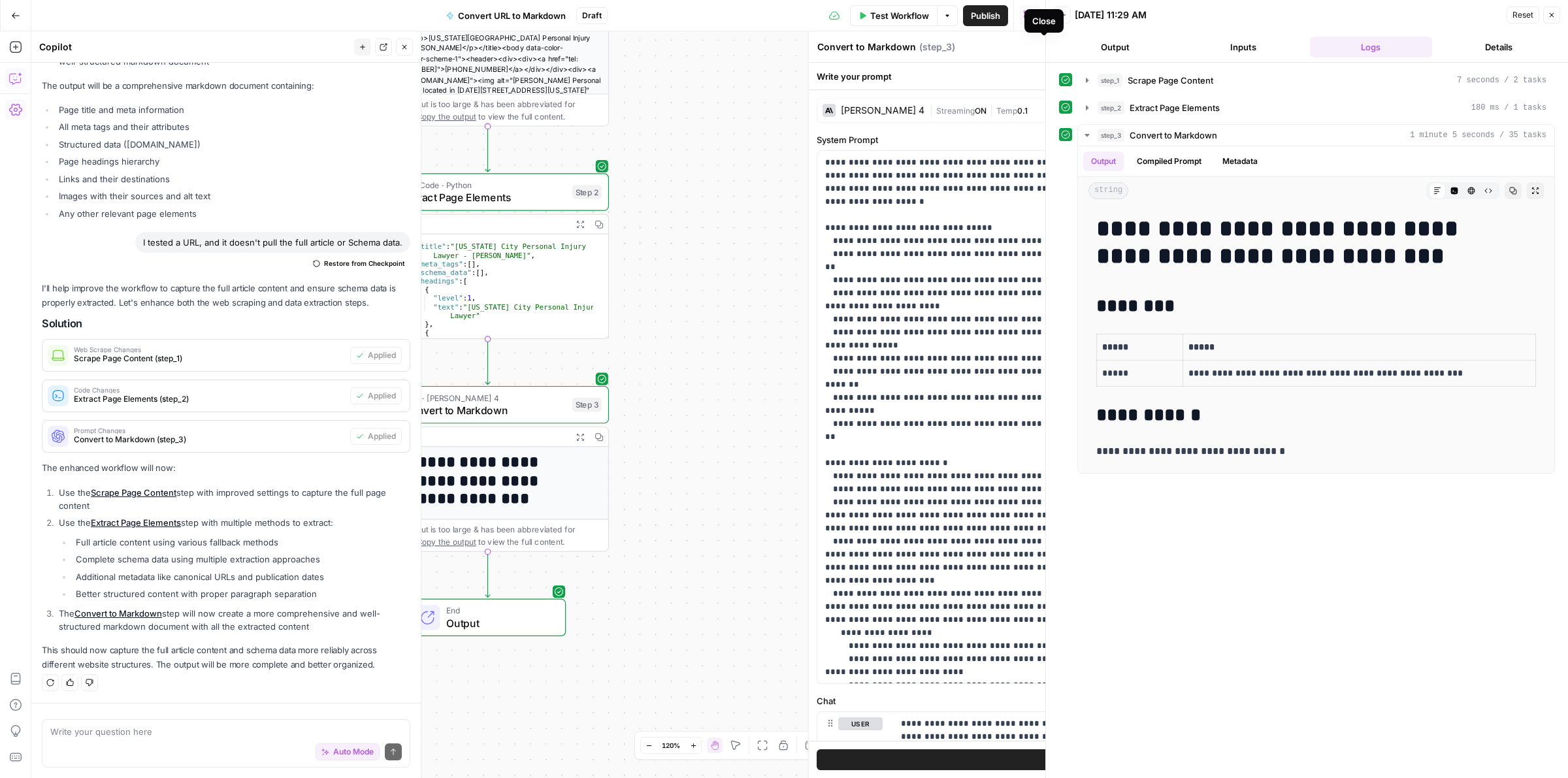
scroll to position [748, 0]
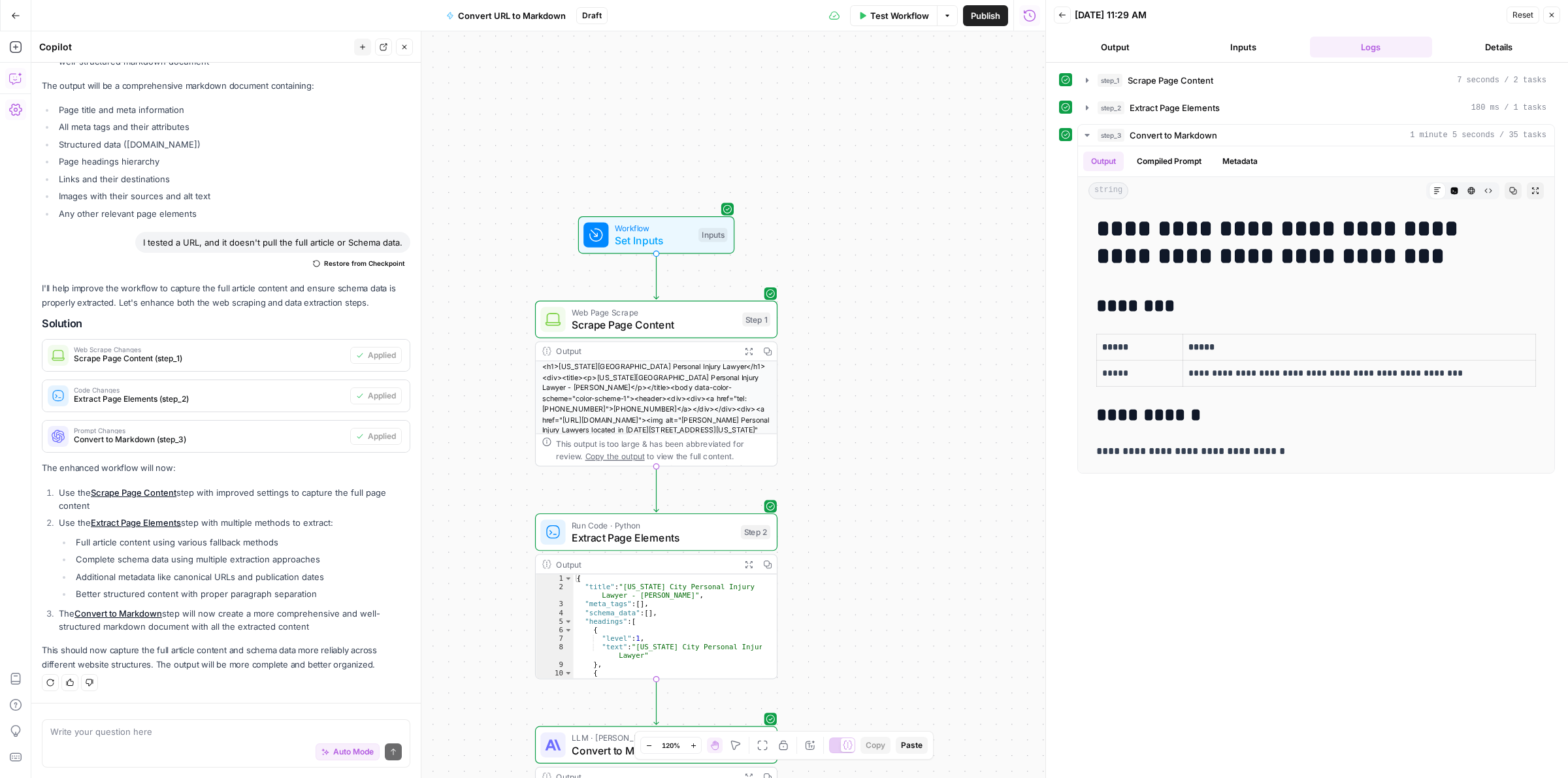
drag, startPoint x: 725, startPoint y: 286, endPoint x: 887, endPoint y: 423, distance: 212.2
click at [902, 452] on div "**********" at bounding box center [538, 404] width 1014 height 747
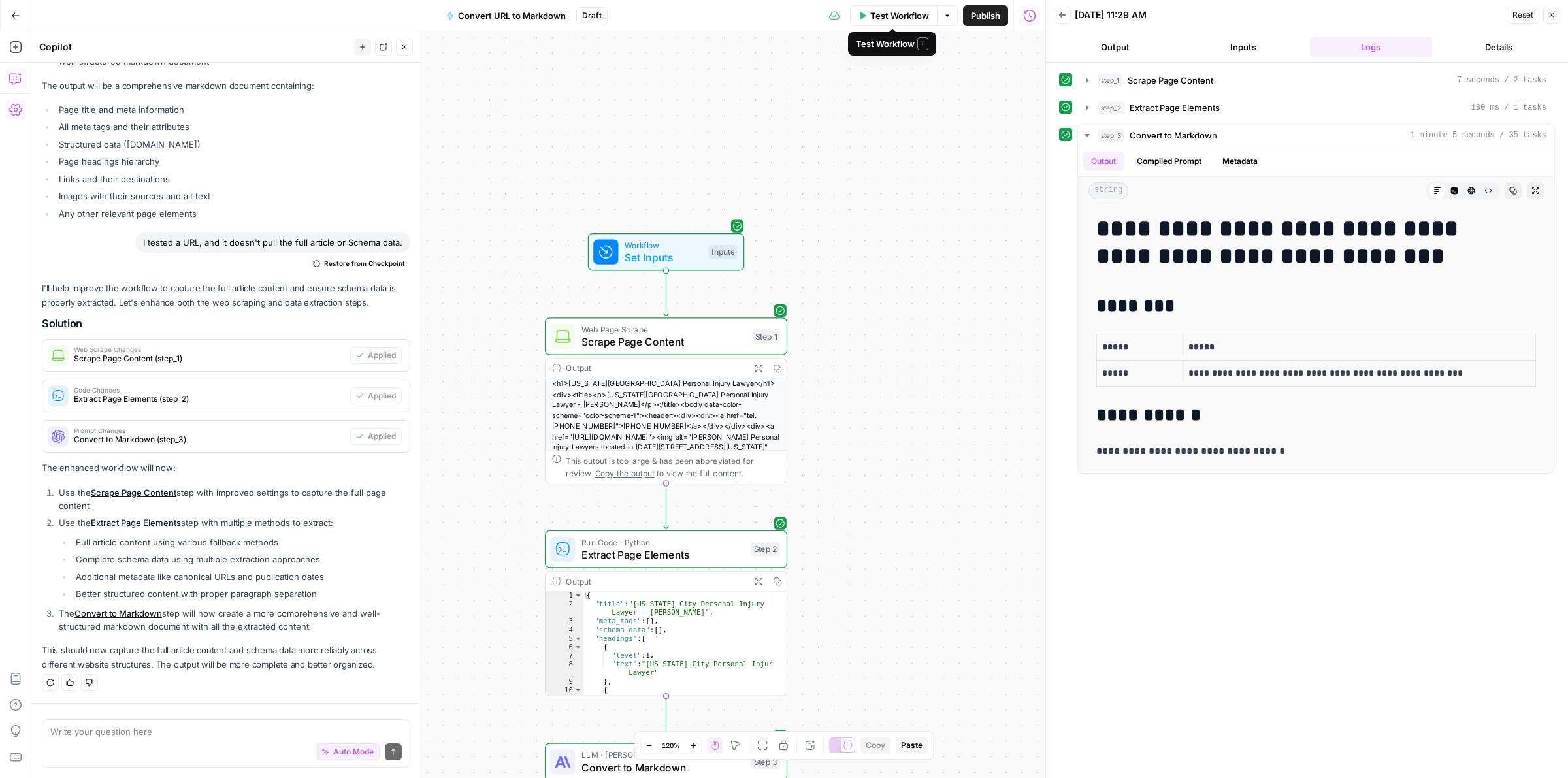
click at [899, 23] on button "Test Workflow" at bounding box center [893, 15] width 87 height 21
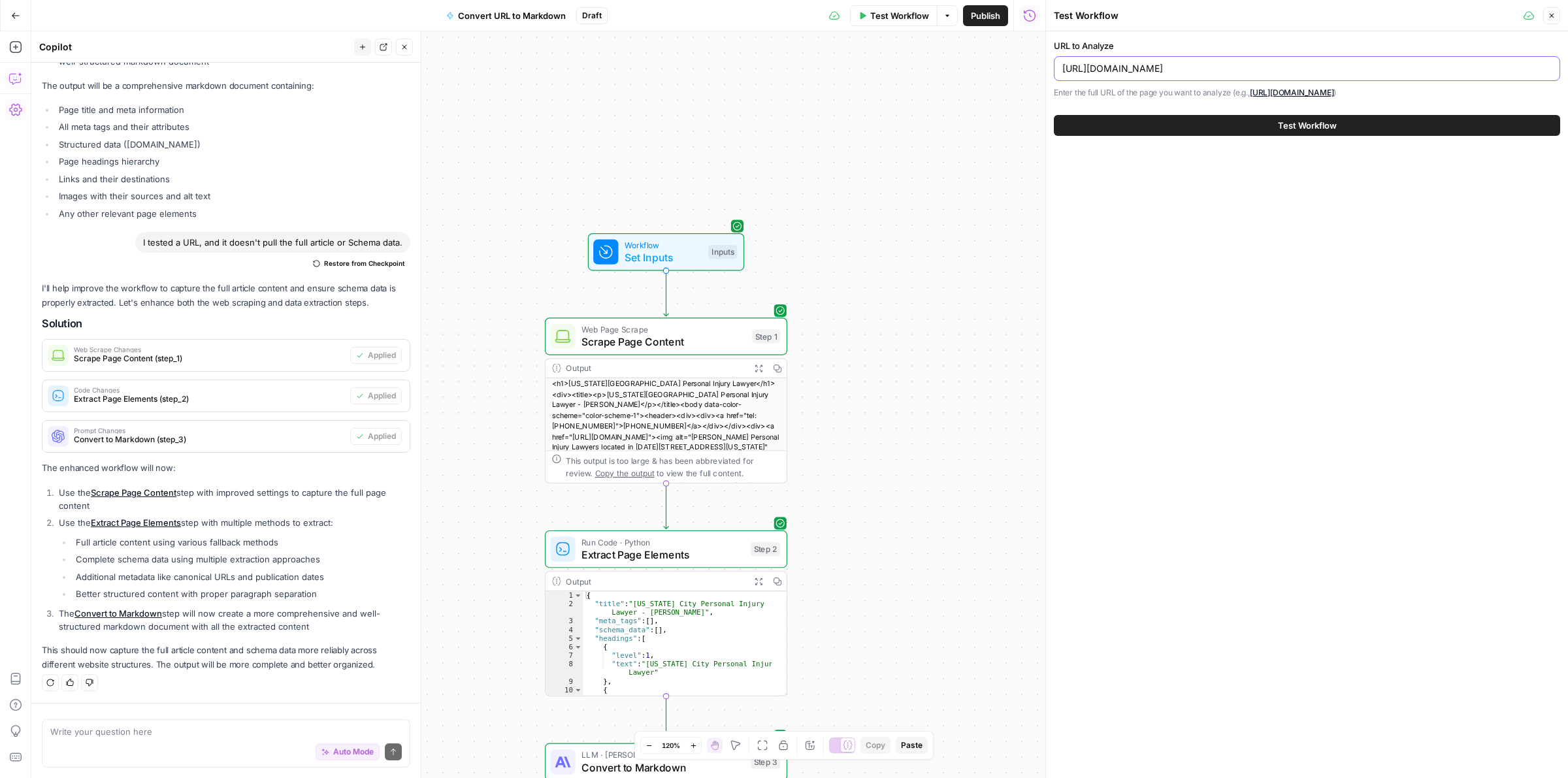
click at [1184, 64] on input "[URL][DOMAIN_NAME]" at bounding box center [1307, 68] width 489 height 13
paste input "[DOMAIN_NAME][URL][US_STATE]"
type input "[URL][DOMAIN_NAME][US_STATE]"
click at [1209, 128] on button "Test Workflow" at bounding box center [1306, 124] width 506 height 21
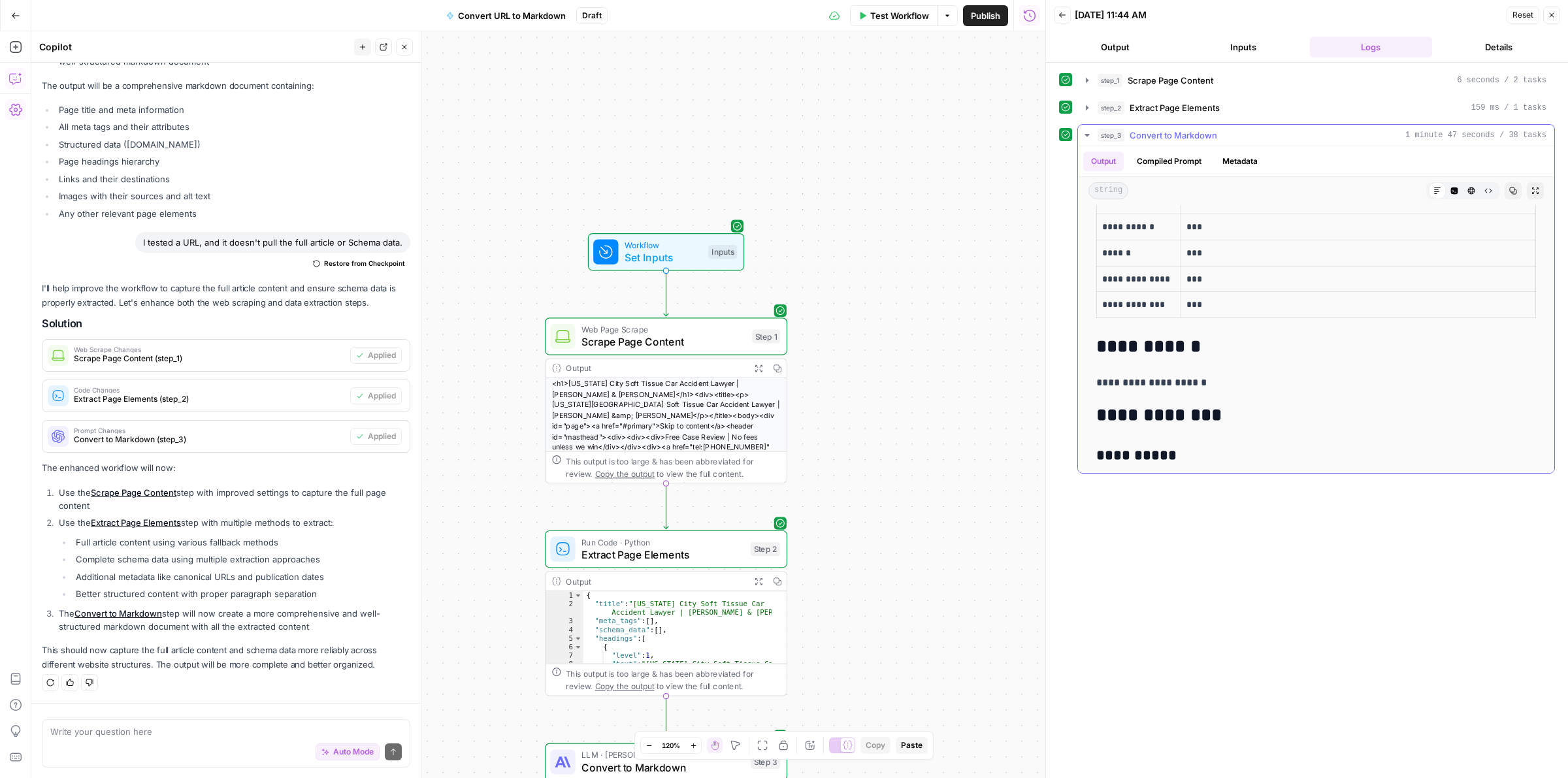
scroll to position [190, 0]
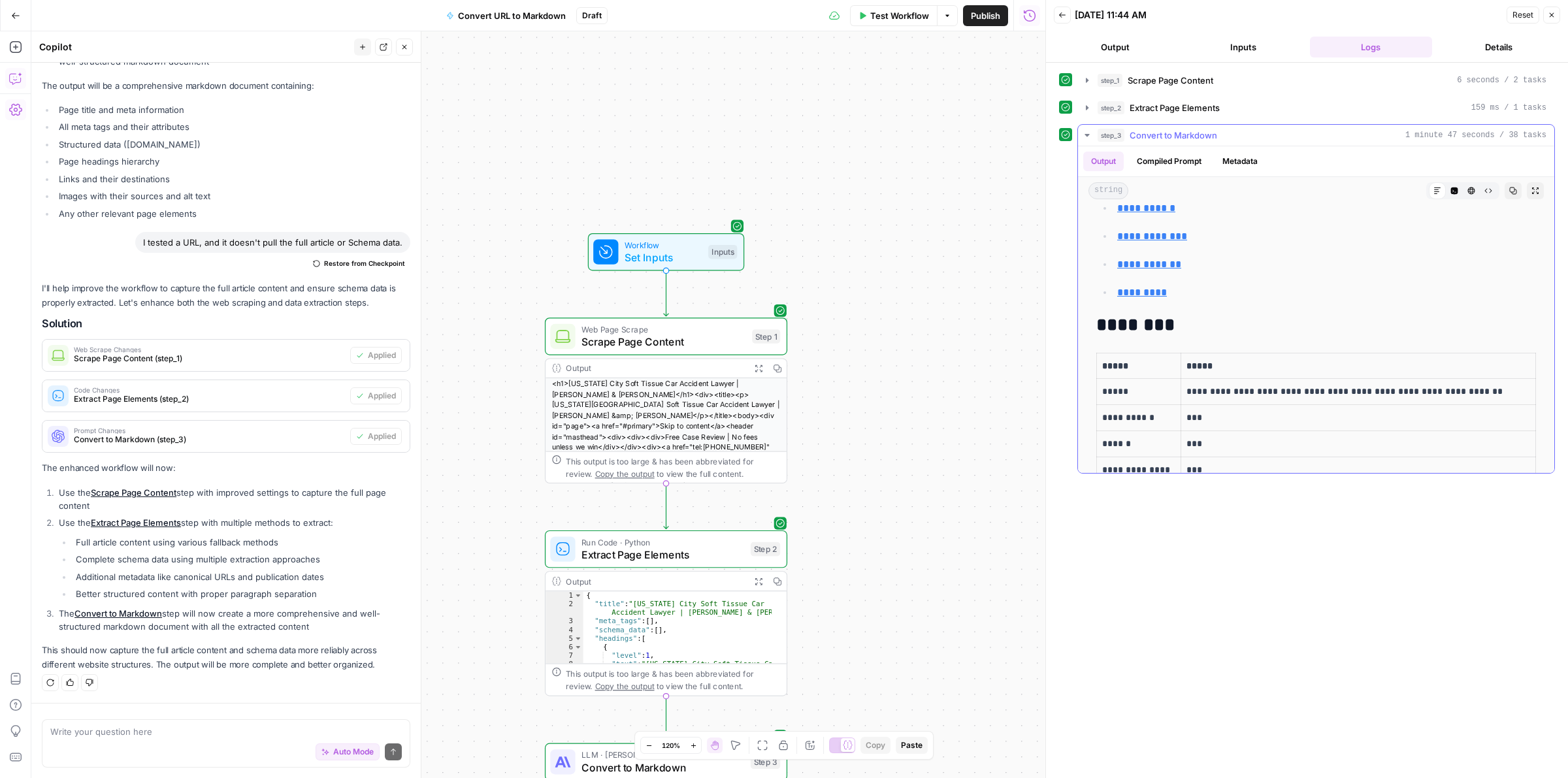
drag, startPoint x: 1332, startPoint y: 293, endPoint x: 1322, endPoint y: 339, distance: 47.1
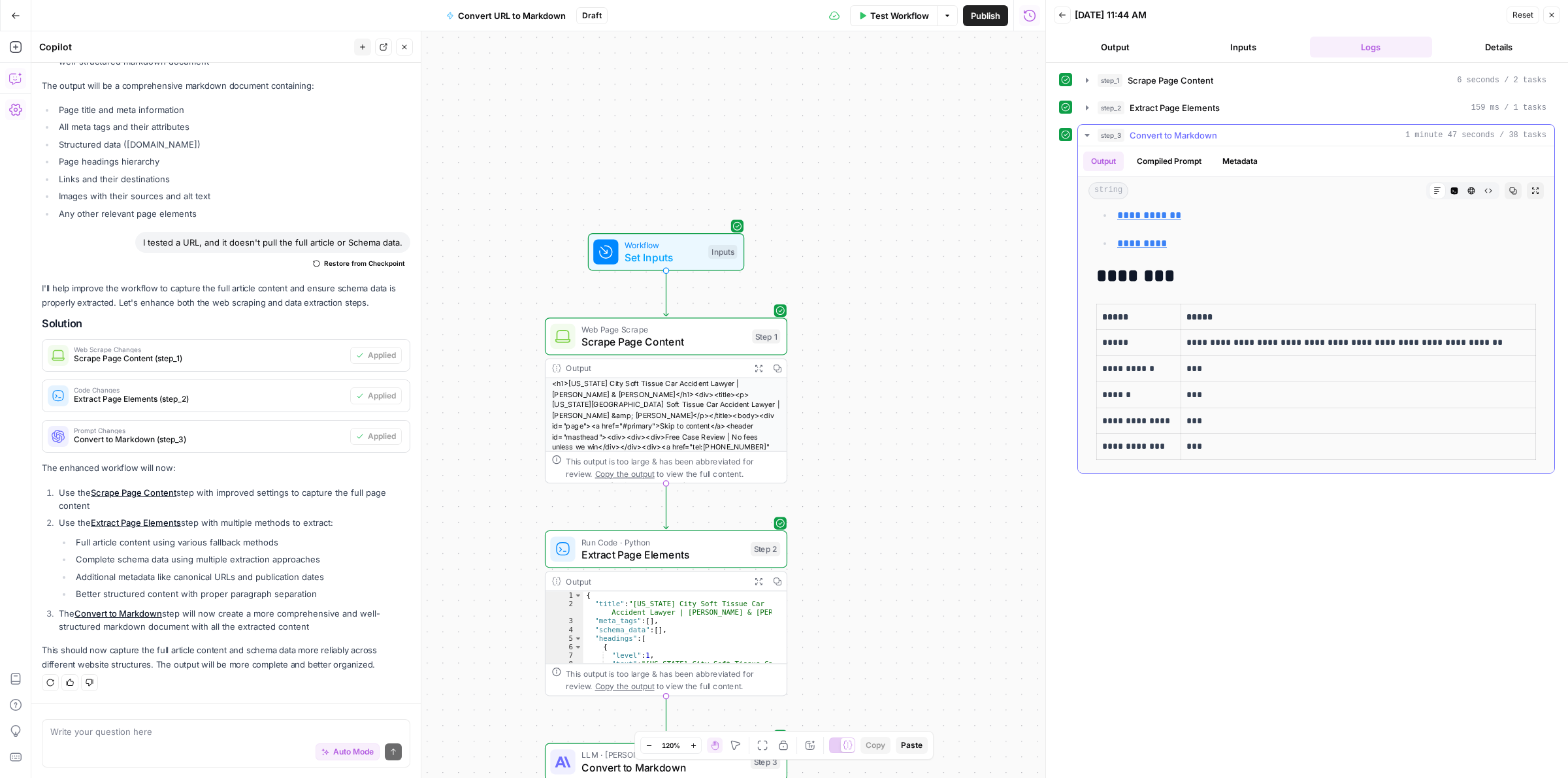
scroll to position [0, 0]
